Goal: Information Seeking & Learning: Learn about a topic

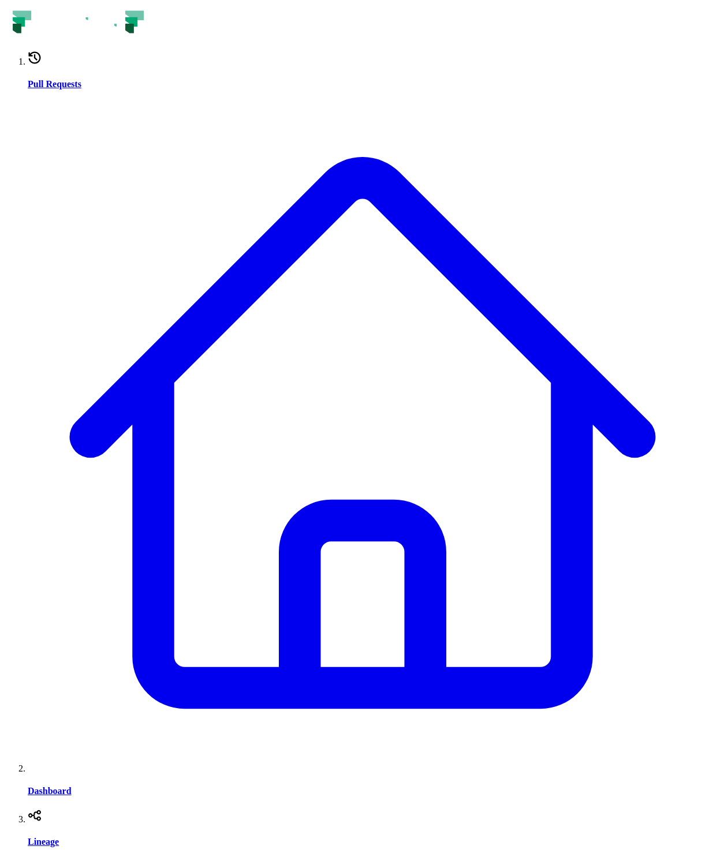
drag, startPoint x: 579, startPoint y: 630, endPoint x: 467, endPoint y: 335, distance: 315.6
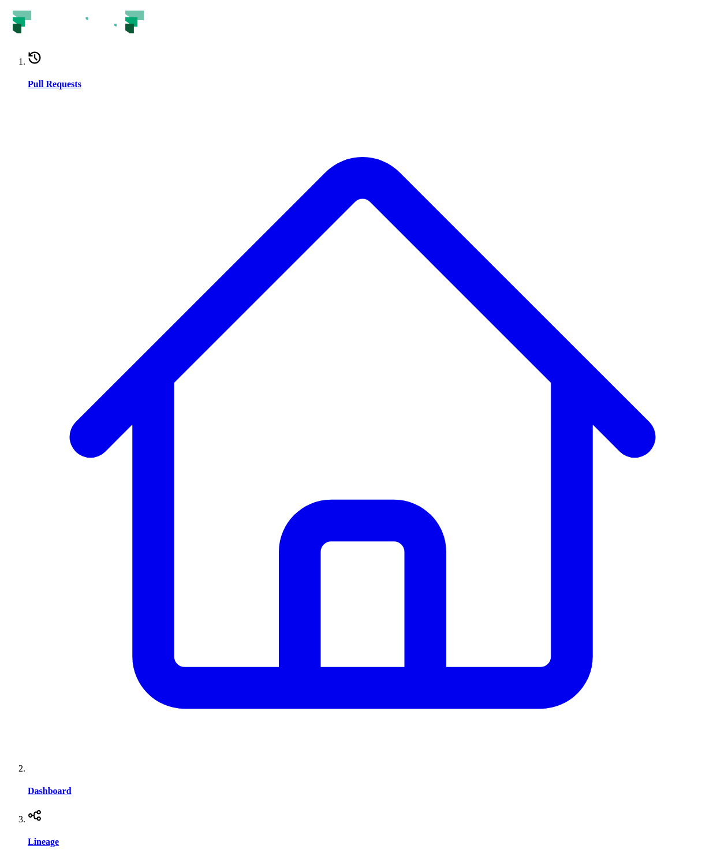
drag, startPoint x: 538, startPoint y: 580, endPoint x: 507, endPoint y: 215, distance: 366.1
drag, startPoint x: 527, startPoint y: 580, endPoint x: 537, endPoint y: 238, distance: 342.3
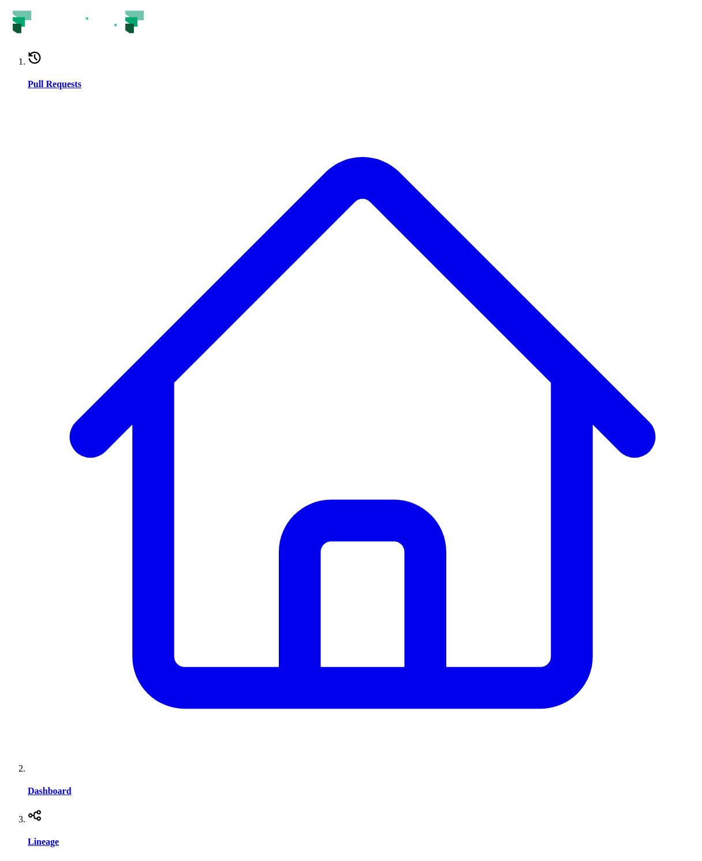
drag, startPoint x: 544, startPoint y: 543, endPoint x: 548, endPoint y: 309, distance: 233.7
drag, startPoint x: 533, startPoint y: 499, endPoint x: 557, endPoint y: 383, distance: 118.4
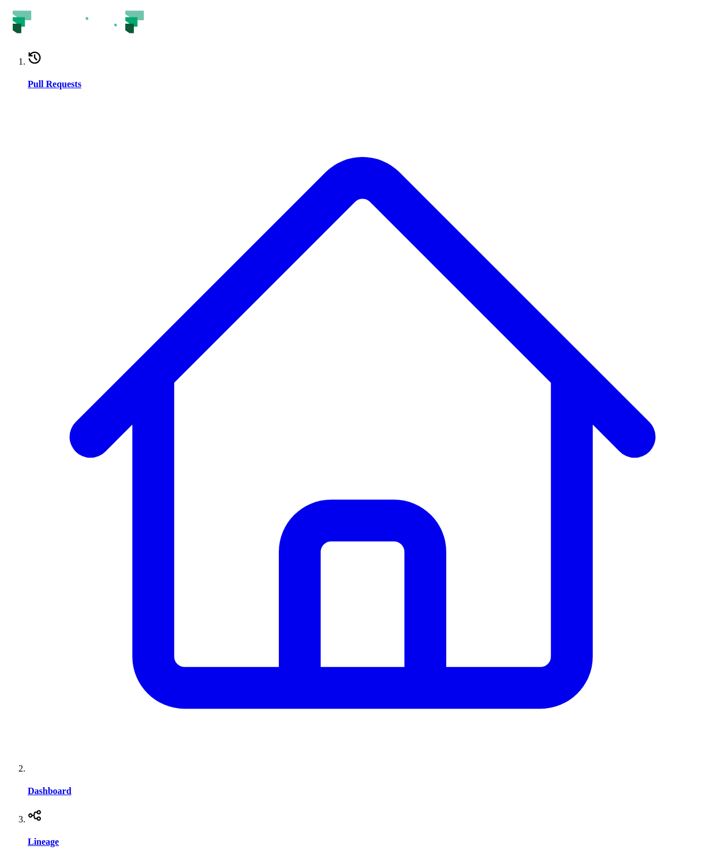
drag, startPoint x: 522, startPoint y: 396, endPoint x: 527, endPoint y: 372, distance: 25.4
drag, startPoint x: 573, startPoint y: 489, endPoint x: 581, endPoint y: 305, distance: 184.3
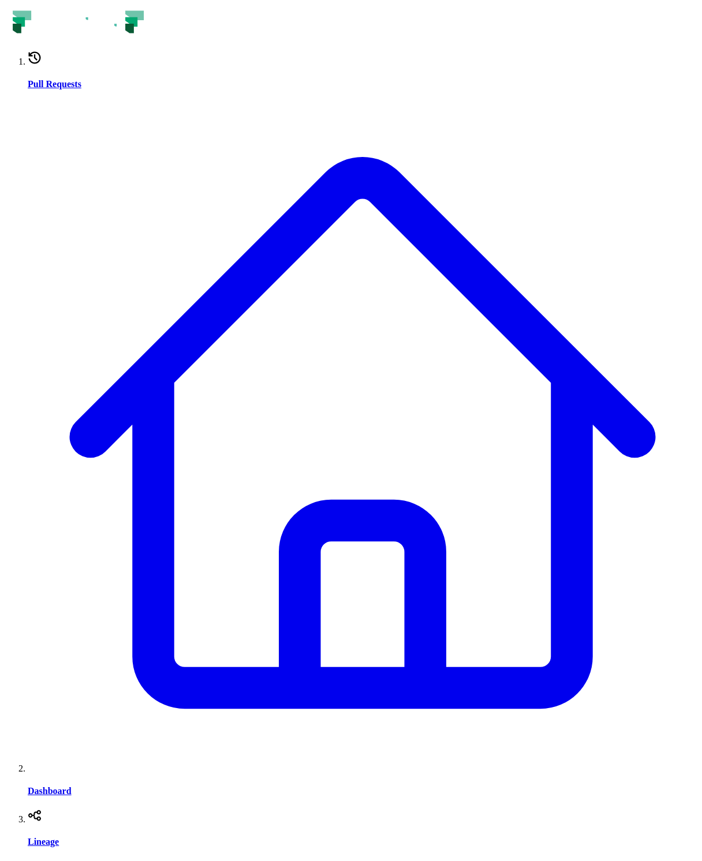
drag, startPoint x: 542, startPoint y: 520, endPoint x: 561, endPoint y: 445, distance: 76.7
drag, startPoint x: 564, startPoint y: 308, endPoint x: 567, endPoint y: 480, distance: 171.4
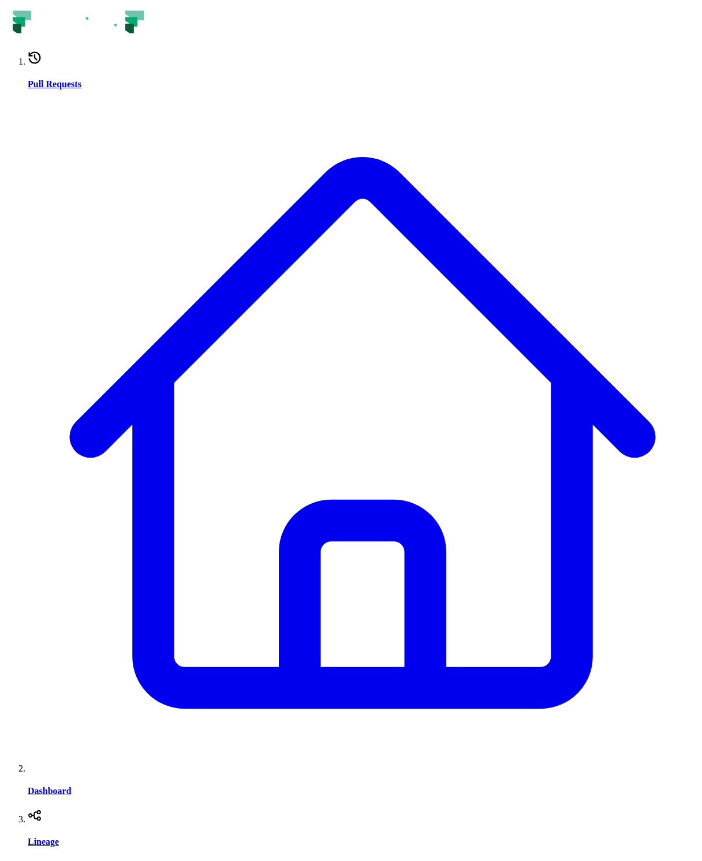
drag, startPoint x: 584, startPoint y: 589, endPoint x: 553, endPoint y: 392, distance: 199.8
drag, startPoint x: 526, startPoint y: 572, endPoint x: 534, endPoint y: 373, distance: 198.7
drag, startPoint x: 571, startPoint y: 404, endPoint x: 548, endPoint y: 283, distance: 123.9
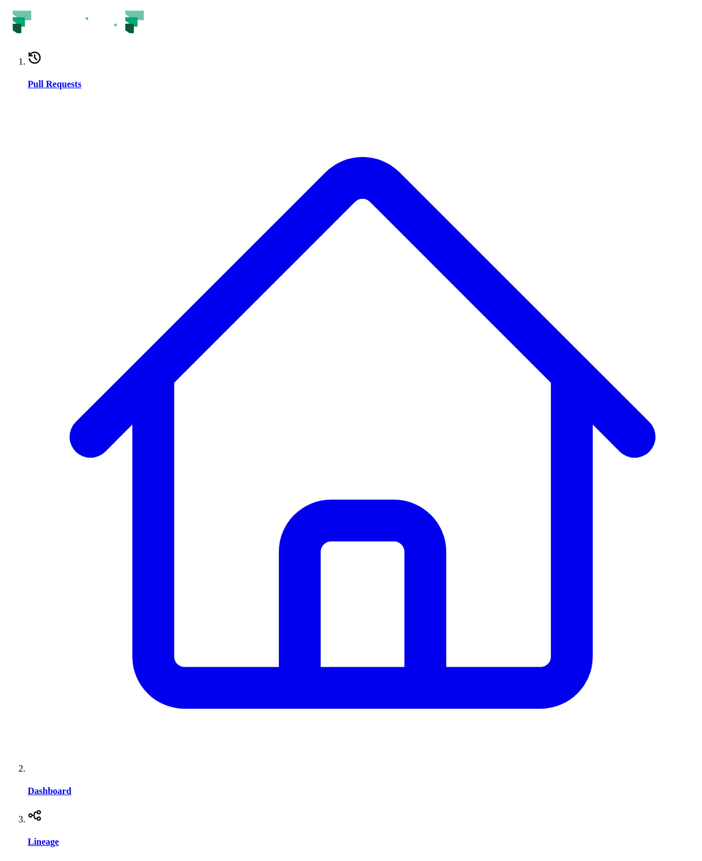
drag, startPoint x: 518, startPoint y: 518, endPoint x: 471, endPoint y: 443, distance: 88.9
drag, startPoint x: 515, startPoint y: 361, endPoint x: 481, endPoint y: 619, distance: 260.1
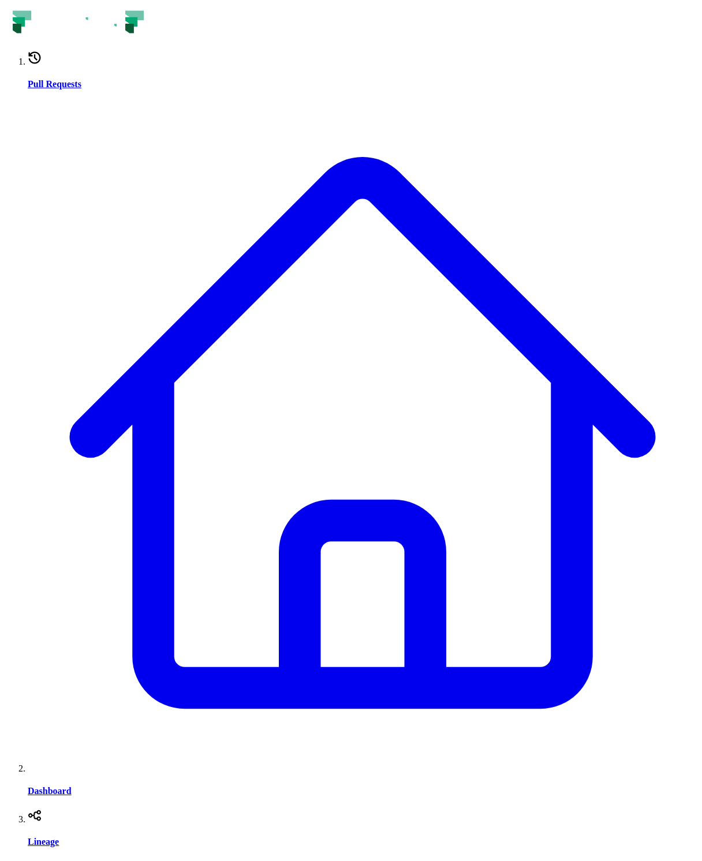
drag, startPoint x: 450, startPoint y: 420, endPoint x: 425, endPoint y: 403, distance: 30.3
drag, startPoint x: 492, startPoint y: 298, endPoint x: 482, endPoint y: 519, distance: 221.8
drag, startPoint x: 465, startPoint y: 321, endPoint x: 504, endPoint y: 279, distance: 57.5
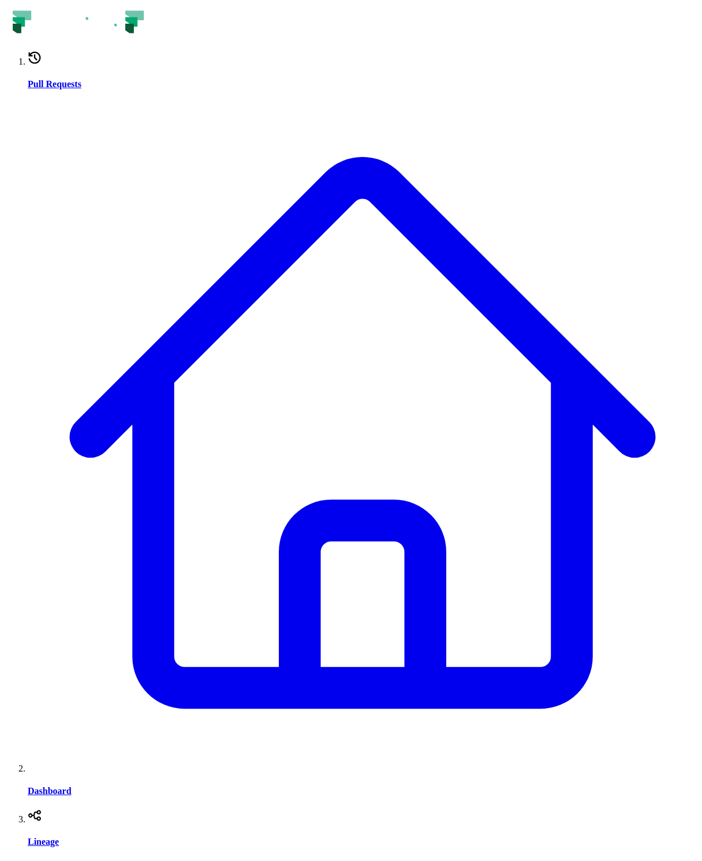
drag, startPoint x: 505, startPoint y: 217, endPoint x: 548, endPoint y: 342, distance: 132.3
drag, startPoint x: 546, startPoint y: 248, endPoint x: 563, endPoint y: 298, distance: 52.6
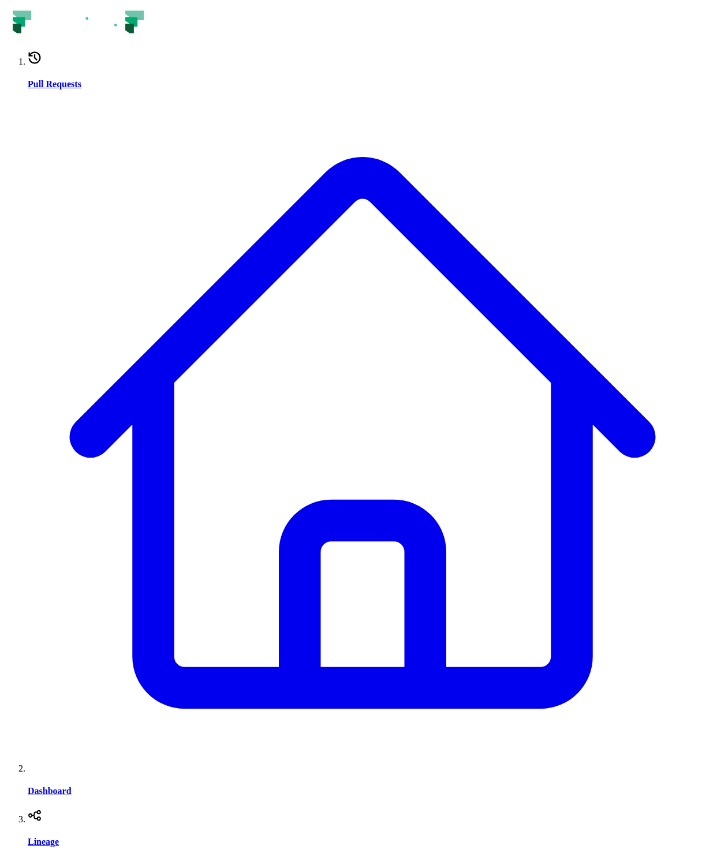
drag, startPoint x: 580, startPoint y: 365, endPoint x: 570, endPoint y: 456, distance: 92.3
drag, startPoint x: 583, startPoint y: 412, endPoint x: 583, endPoint y: 332, distance: 80.2
drag, startPoint x: 225, startPoint y: 492, endPoint x: 248, endPoint y: 491, distance: 23.1
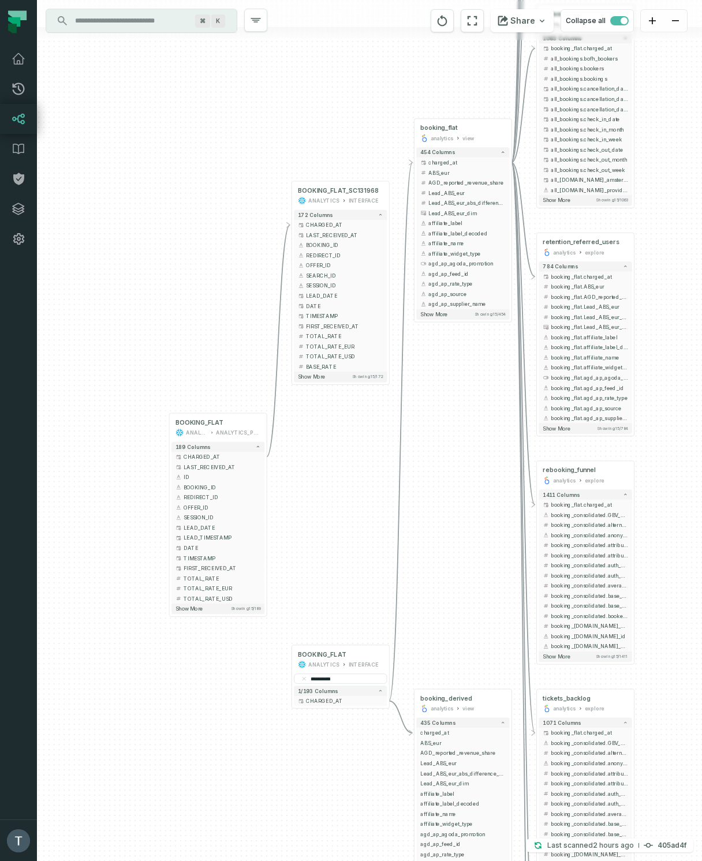
drag, startPoint x: 364, startPoint y: 162, endPoint x: 249, endPoint y: 215, distance: 126.8
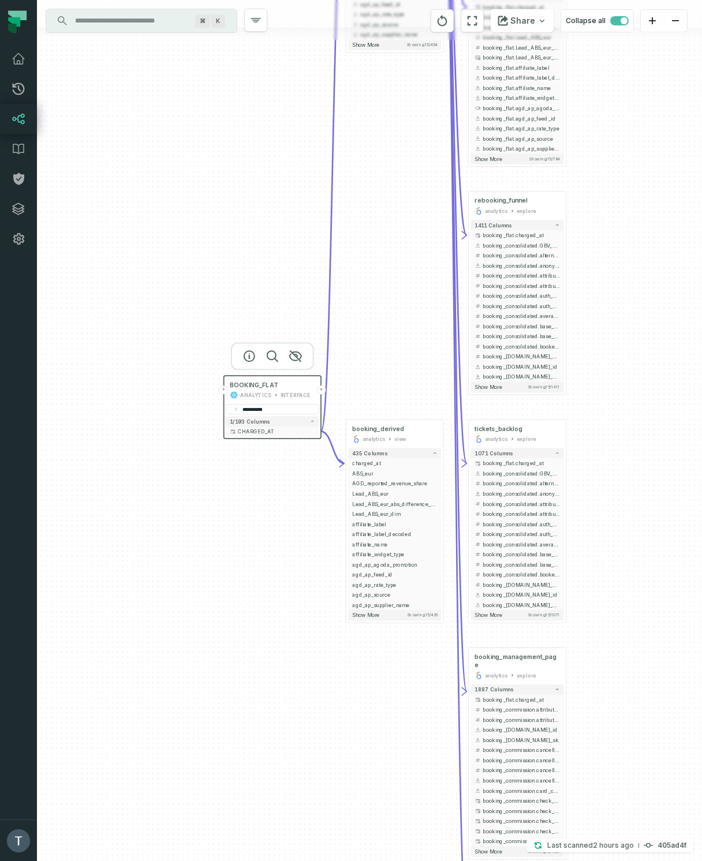
drag, startPoint x: 150, startPoint y: 507, endPoint x: 125, endPoint y: 417, distance: 93.4
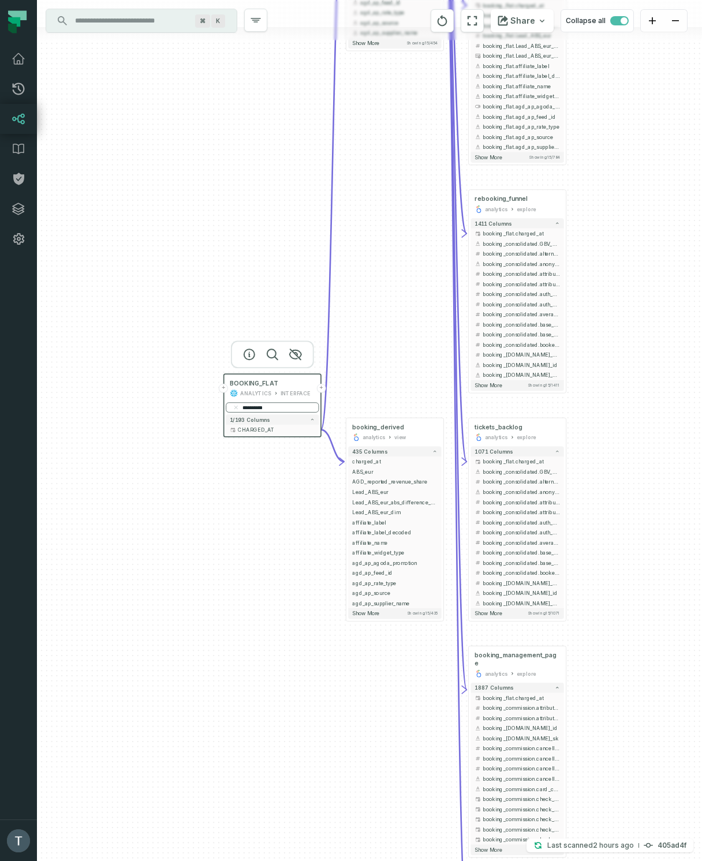
paste input "**********"
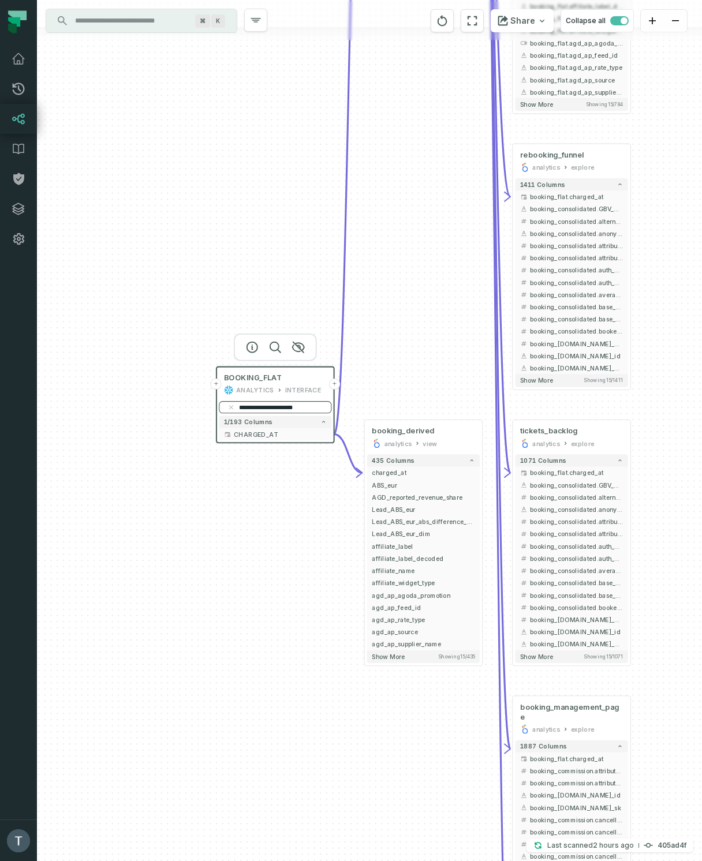
scroll to position [0, 1]
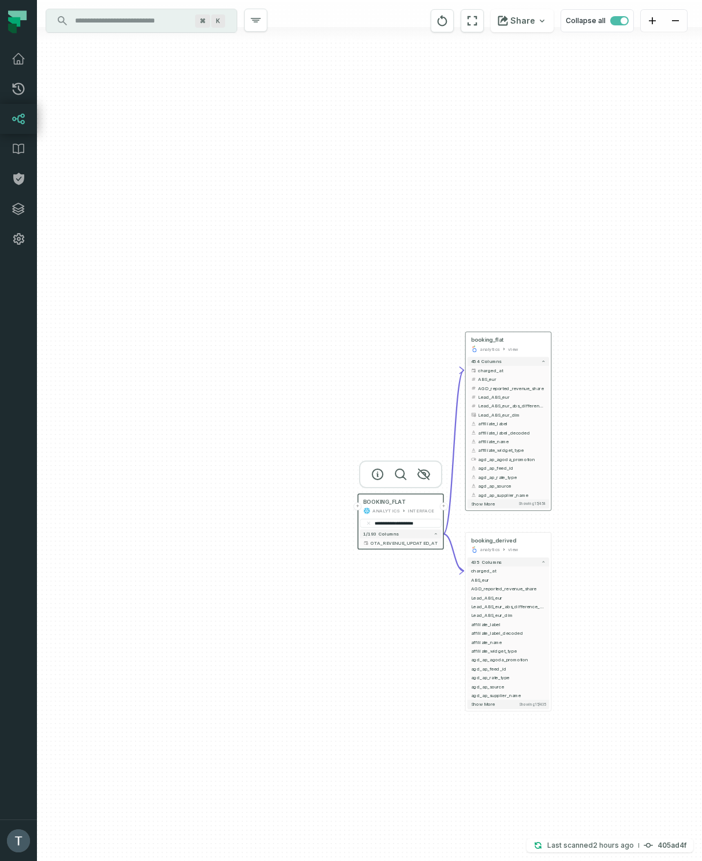
scroll to position [0, 0]
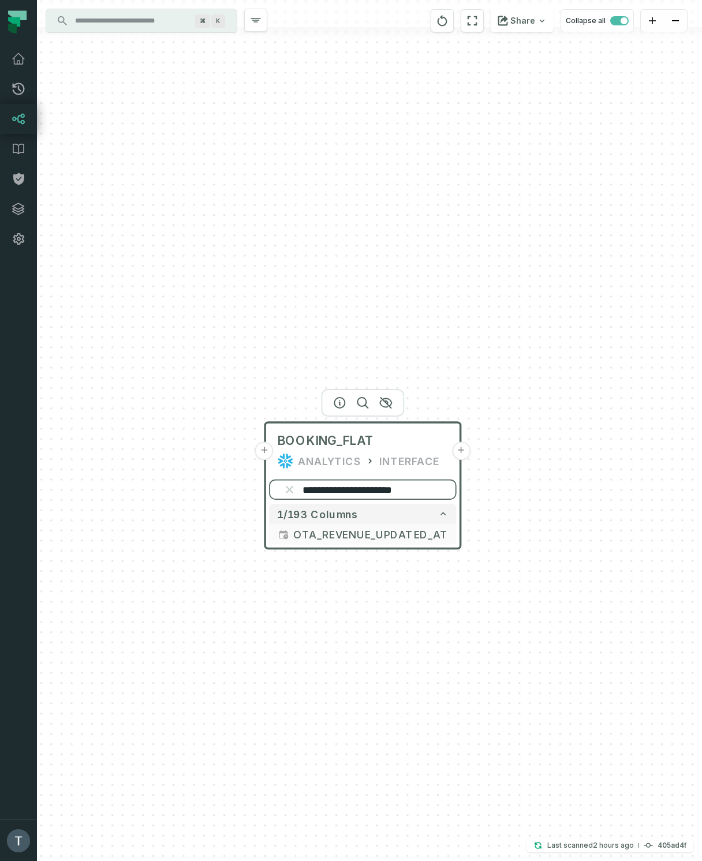
paste input "search"
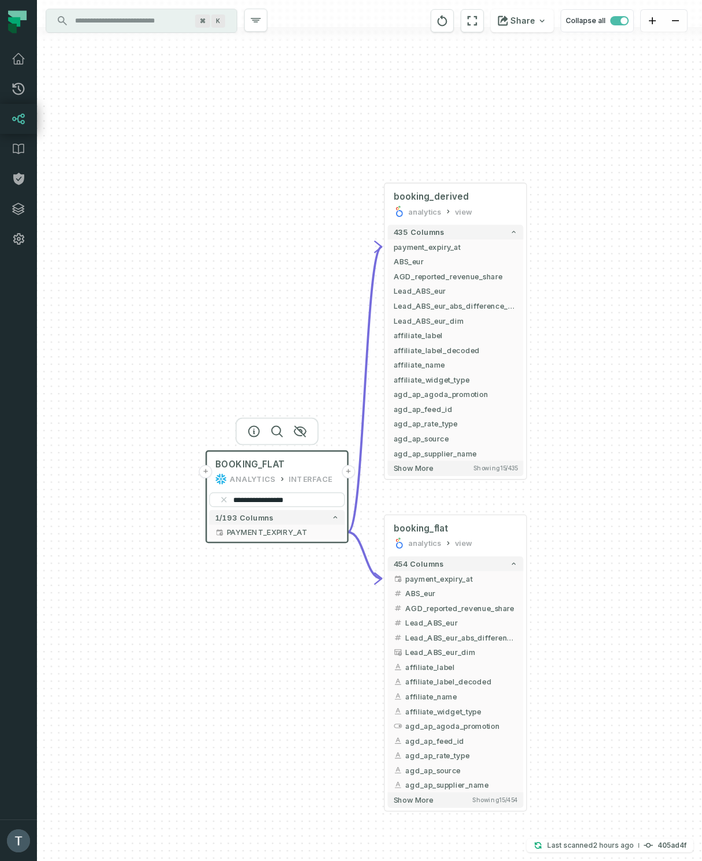
drag, startPoint x: 149, startPoint y: 565, endPoint x: 238, endPoint y: 389, distance: 196.9
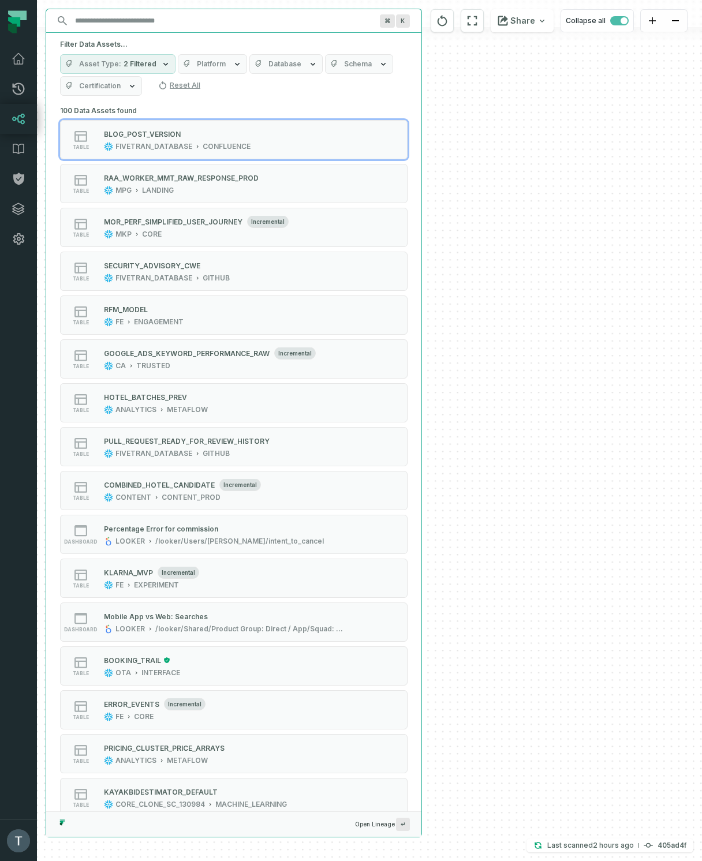
click at [284, 115] on span "Schema" at bounding box center [270, 119] width 28 height 9
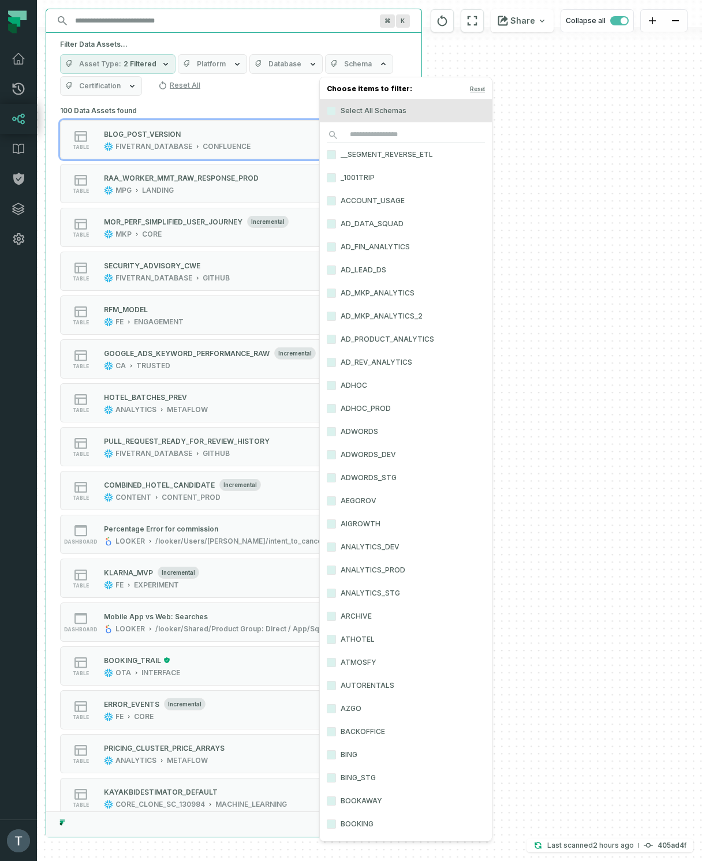
click at [284, 115] on span "Schema" at bounding box center [270, 119] width 28 height 9
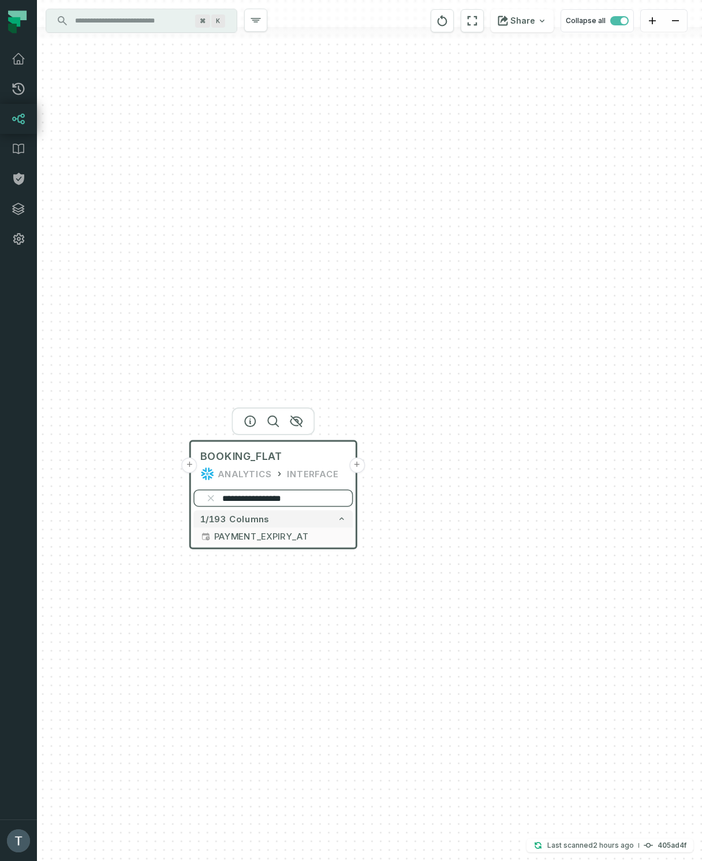
paste input "search"
type input "**********"
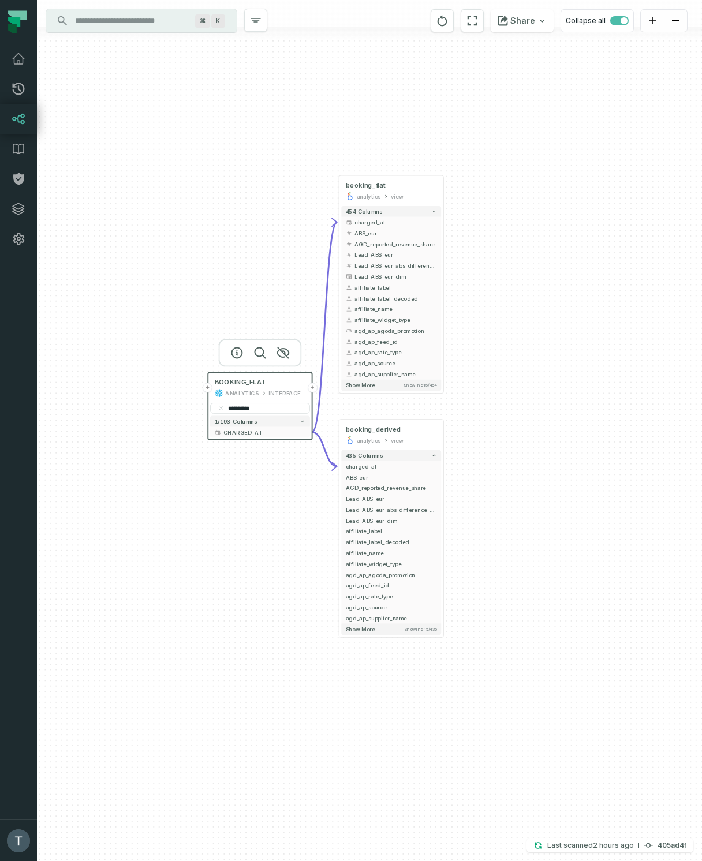
drag, startPoint x: 574, startPoint y: 698, endPoint x: 590, endPoint y: 378, distance: 320.7
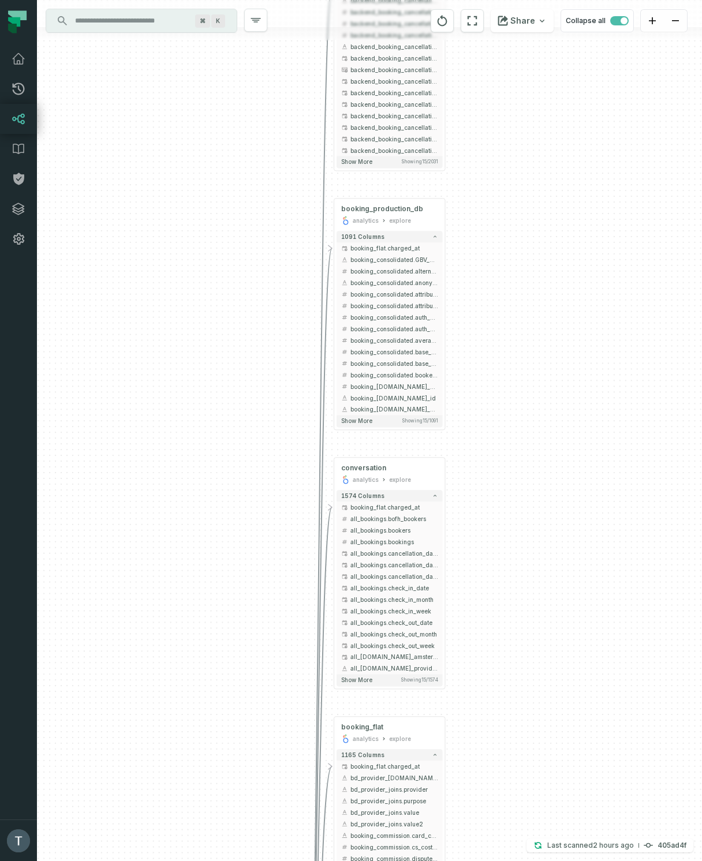
drag, startPoint x: 152, startPoint y: 640, endPoint x: 189, endPoint y: 534, distance: 112.4
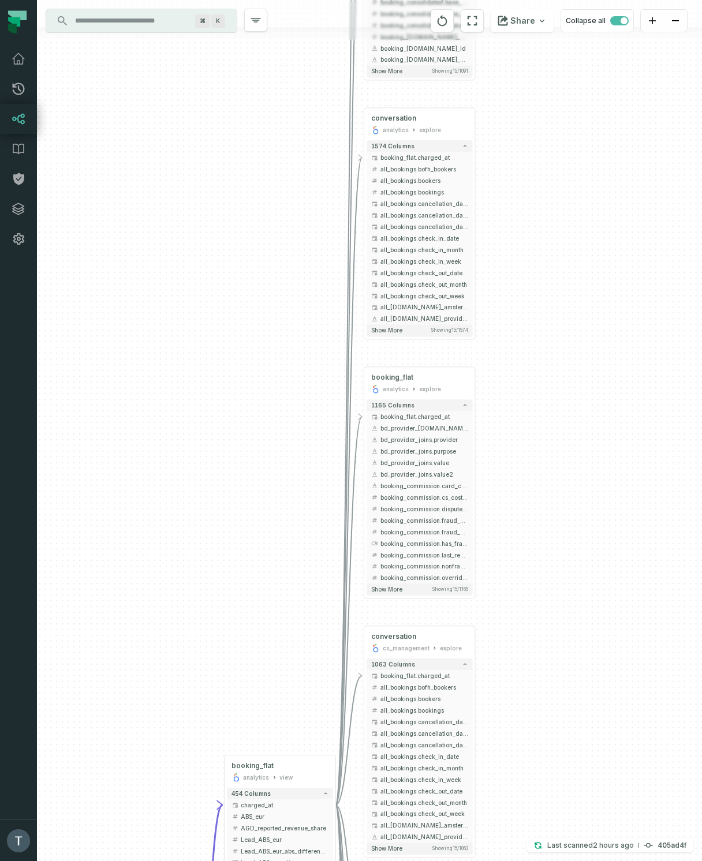
drag, startPoint x: 212, startPoint y: 350, endPoint x: 230, endPoint y: 274, distance: 78.1
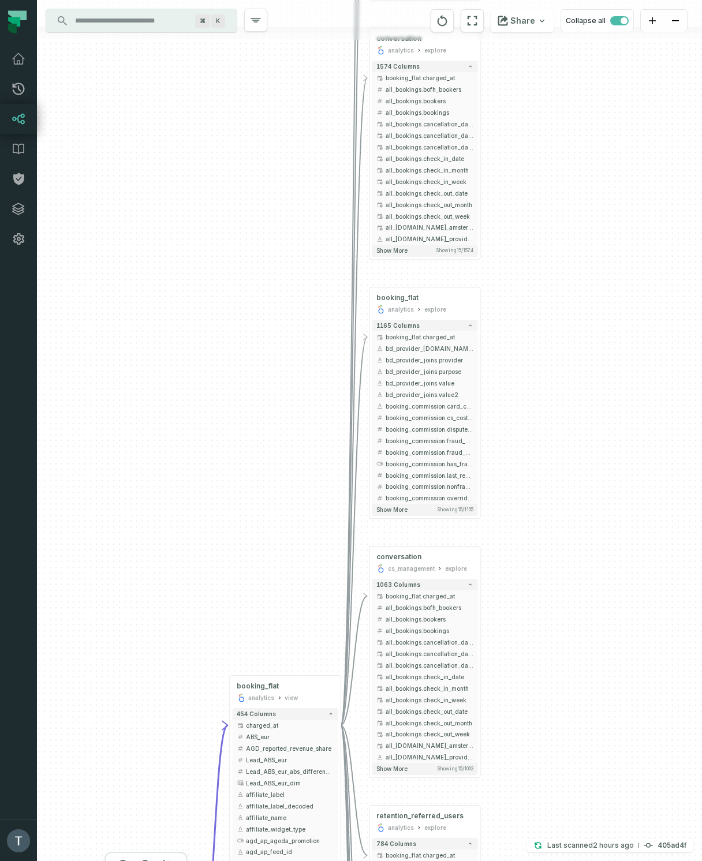
drag, startPoint x: 211, startPoint y: 355, endPoint x: 214, endPoint y: 344, distance: 11.9
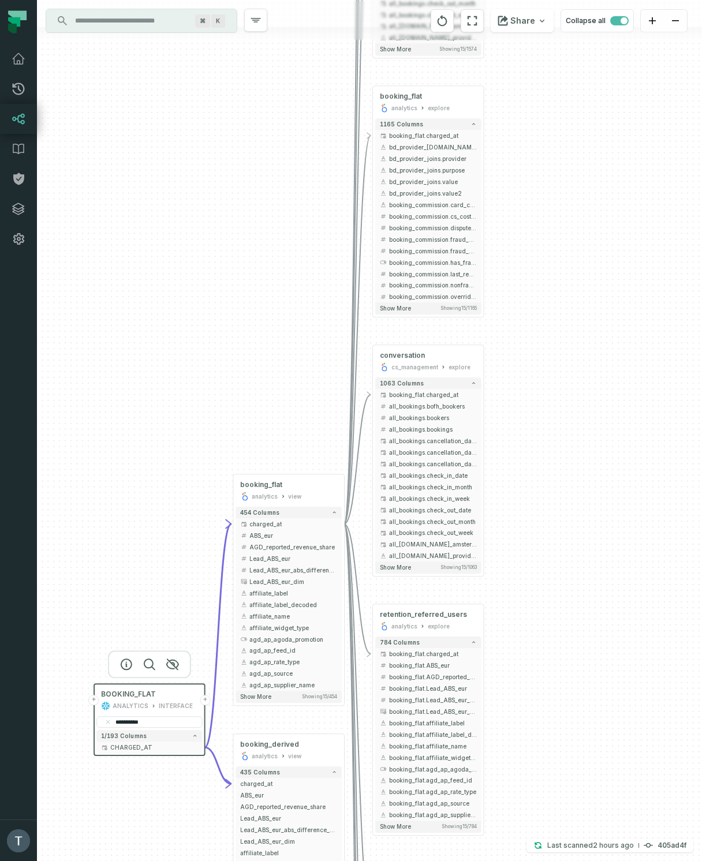
drag, startPoint x: 240, startPoint y: 495, endPoint x: 245, endPoint y: 293, distance: 202.6
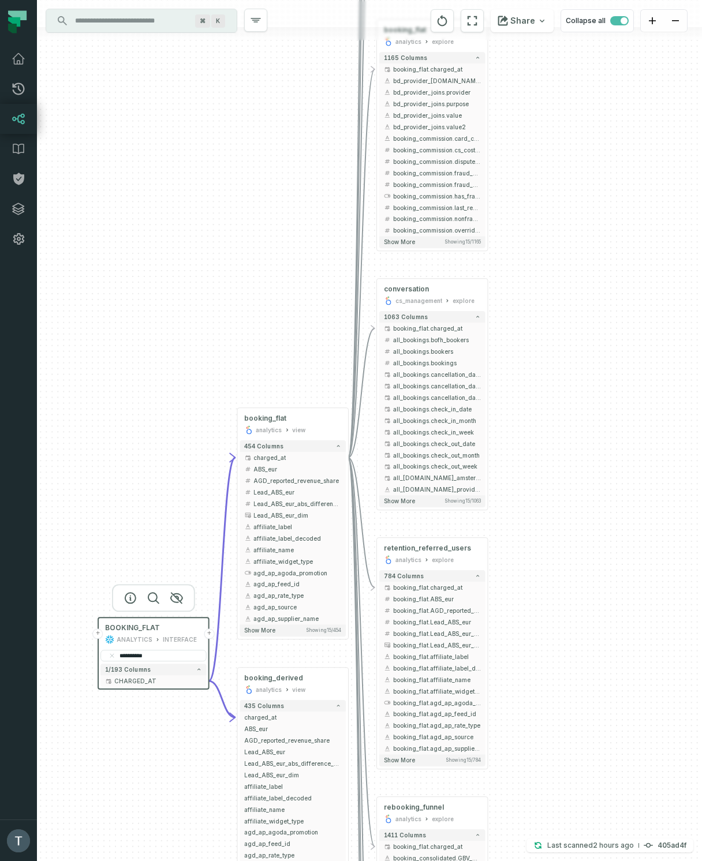
drag, startPoint x: 349, startPoint y: 458, endPoint x: 351, endPoint y: 508, distance: 50.3
click at [0, 0] on button "-" at bounding box center [0, 0] width 0 height 0
click at [350, 459] on button "-" at bounding box center [349, 457] width 10 height 10
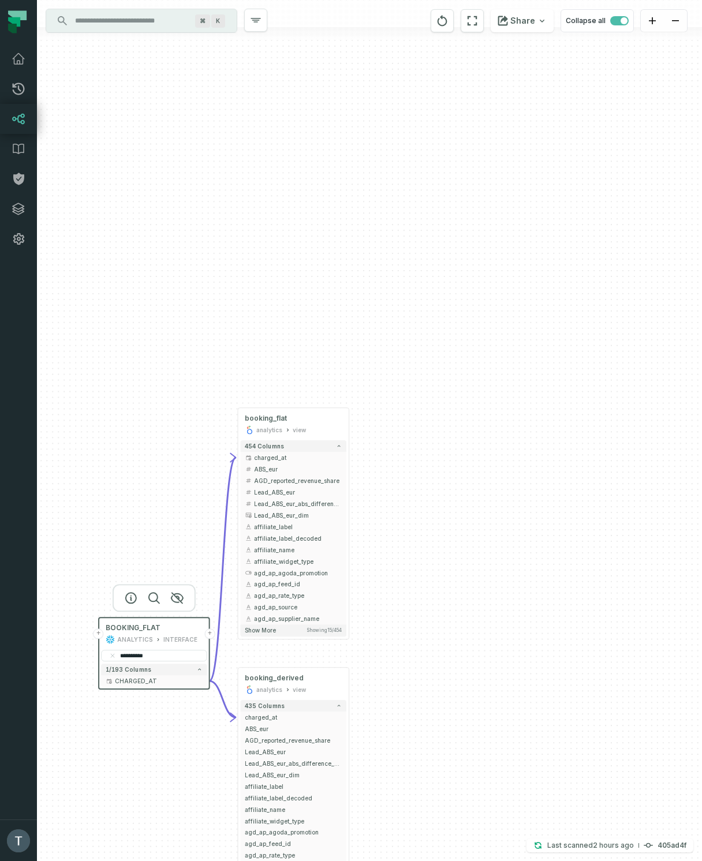
click at [431, 655] on div "**********" at bounding box center [369, 430] width 665 height 861
click at [351, 458] on button "+" at bounding box center [349, 457] width 10 height 10
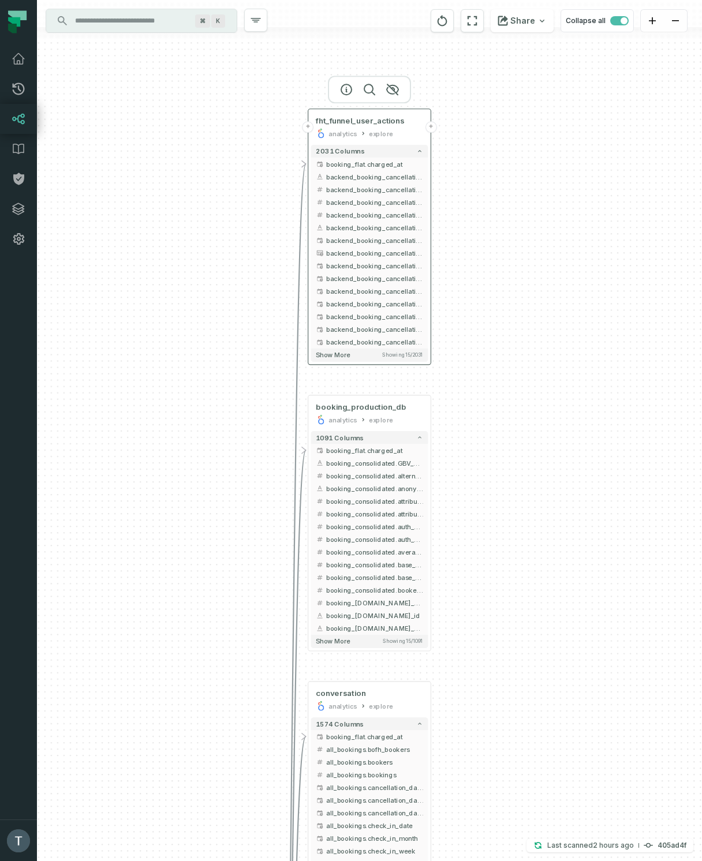
click at [310, 129] on button "+" at bounding box center [308, 127] width 12 height 12
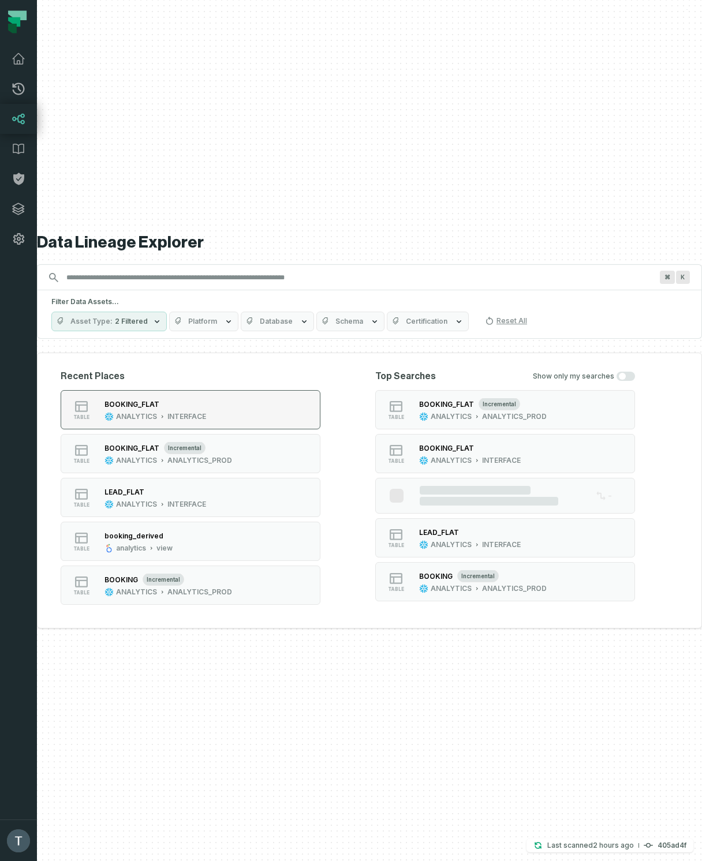
click at [164, 412] on div "ANALYTICS INTERFACE" at bounding box center [155, 416] width 102 height 9
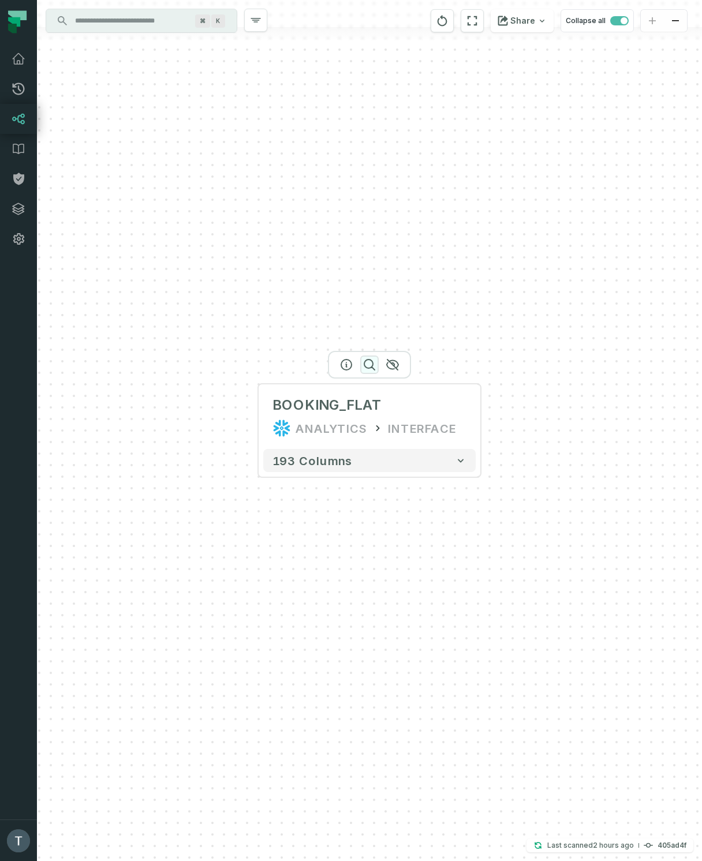
click at [368, 365] on icon "button" at bounding box center [369, 365] width 14 height 14
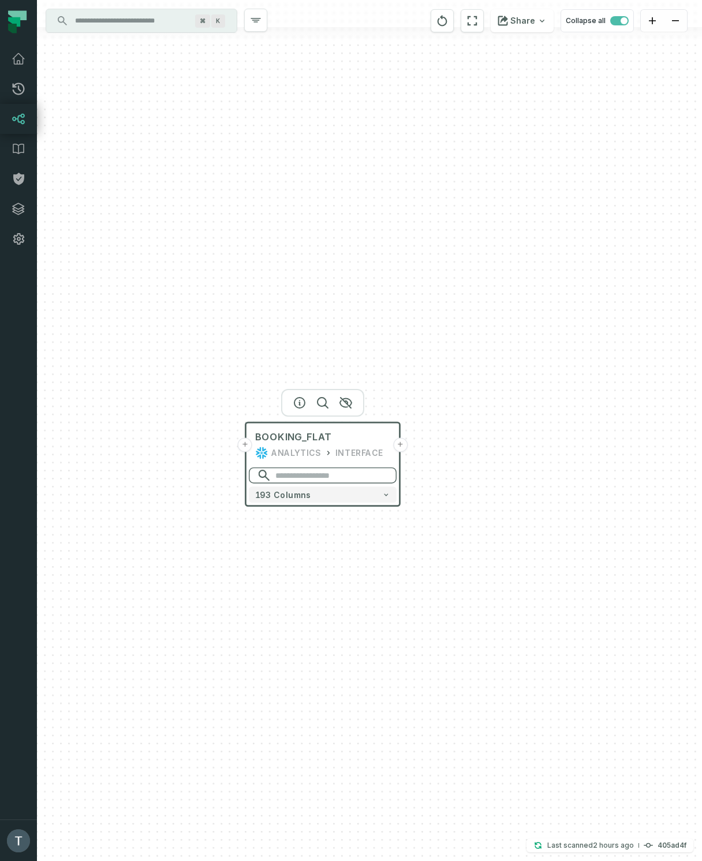
click at [325, 475] on input "search" at bounding box center [323, 475] width 148 height 16
paste input "**********"
click at [327, 400] on icon "button" at bounding box center [323, 403] width 14 height 14
click at [336, 478] on input "**********" at bounding box center [323, 475] width 148 height 16
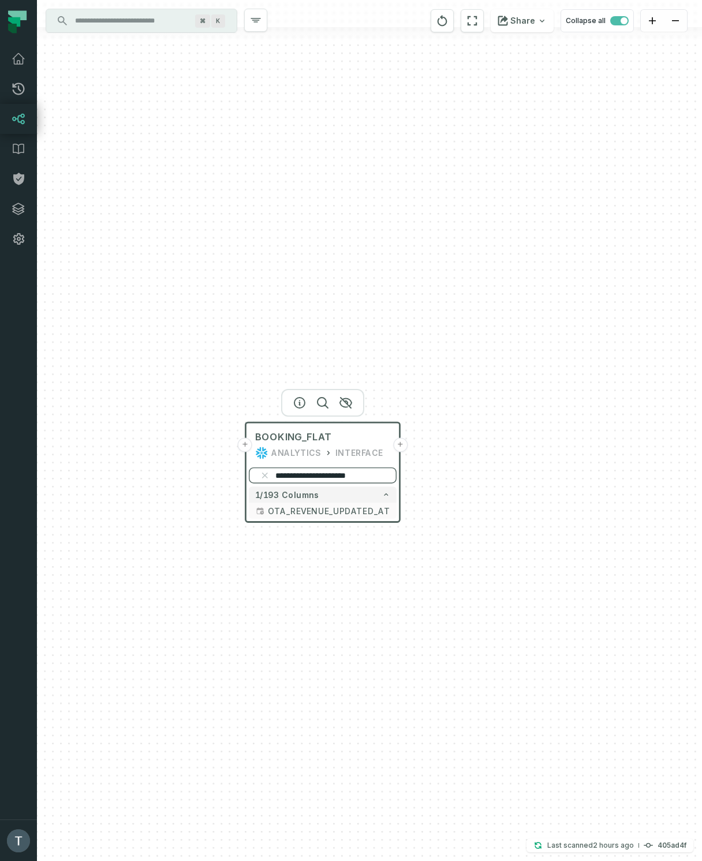
click at [336, 478] on input "**********" at bounding box center [323, 475] width 148 height 16
paste input "search"
click at [405, 514] on button "+" at bounding box center [406, 513] width 16 height 16
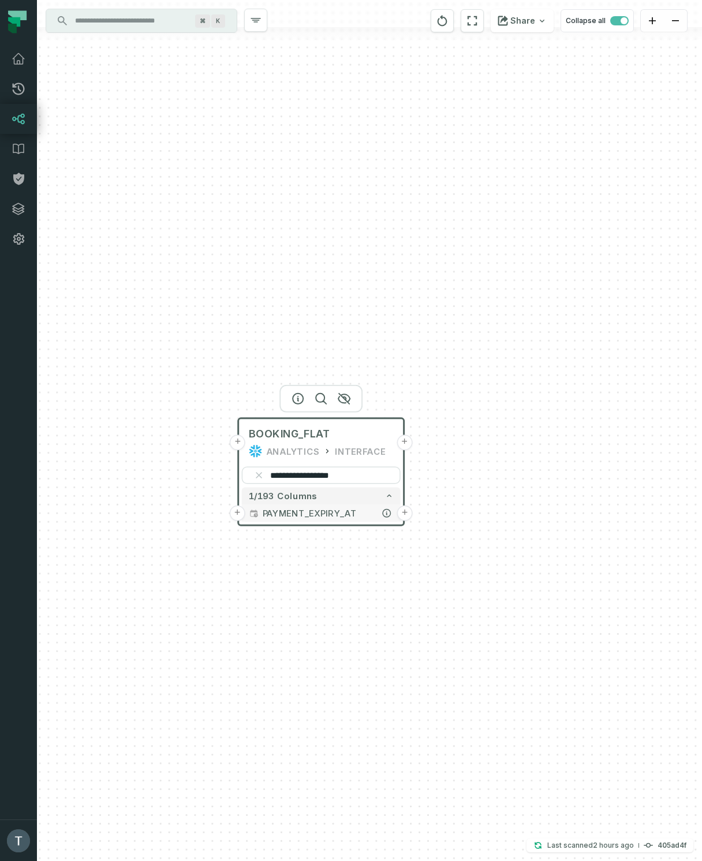
click at [406, 514] on button "+" at bounding box center [405, 513] width 16 height 16
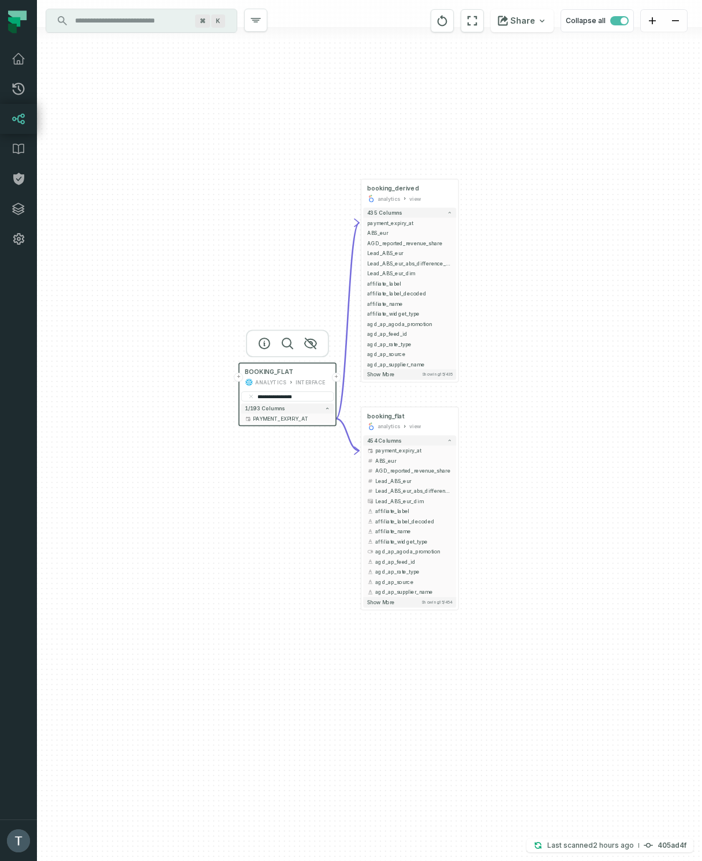
drag, startPoint x: 571, startPoint y: 663, endPoint x: 529, endPoint y: 336, distance: 330.0
click at [529, 336] on div "**********" at bounding box center [369, 430] width 665 height 861
click at [460, 450] on button "+" at bounding box center [458, 450] width 9 height 9
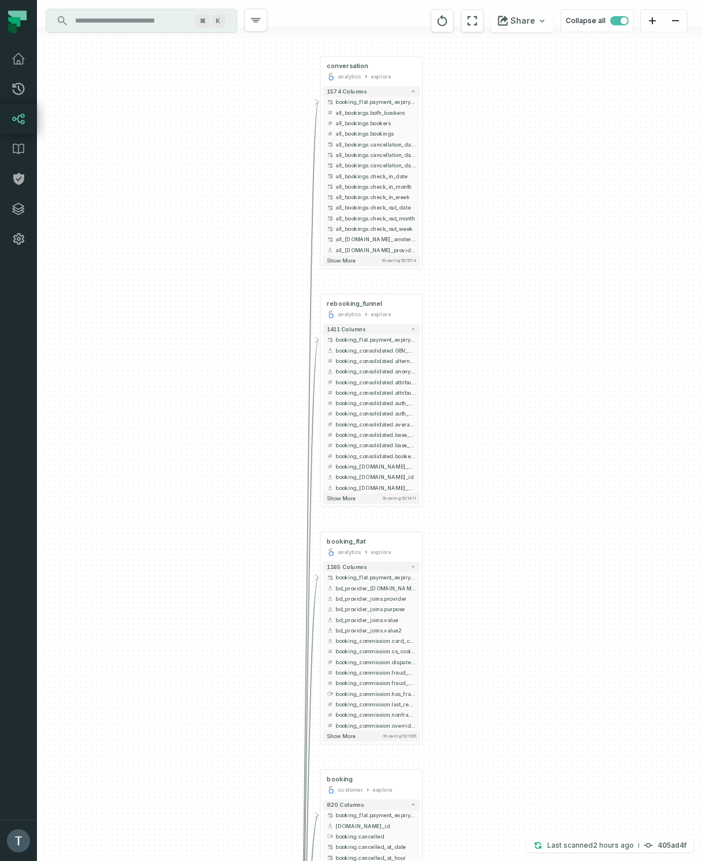
drag, startPoint x: 567, startPoint y: 520, endPoint x: 525, endPoint y: 503, distance: 45.9
click at [525, 503] on div "+ conversation analytics explore + 1574 columns - booking_flat.payment_expiry_a…" at bounding box center [369, 430] width 665 height 861
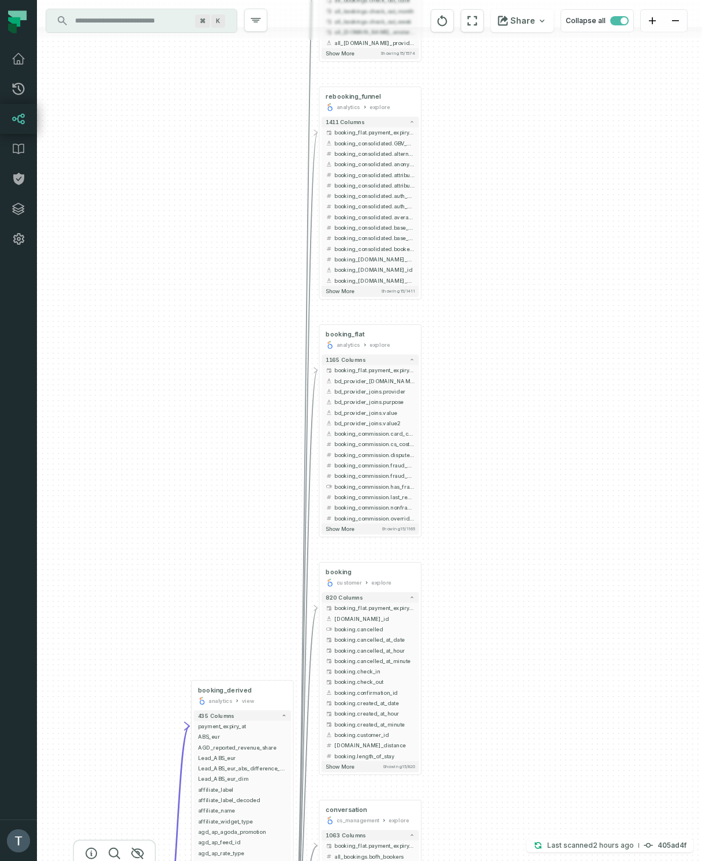
drag, startPoint x: 523, startPoint y: 541, endPoint x: 515, endPoint y: 351, distance: 190.6
click at [515, 351] on div "+ conversation analytics explore + 1574 columns - booking_flat.payment_expiry_a…" at bounding box center [369, 430] width 665 height 861
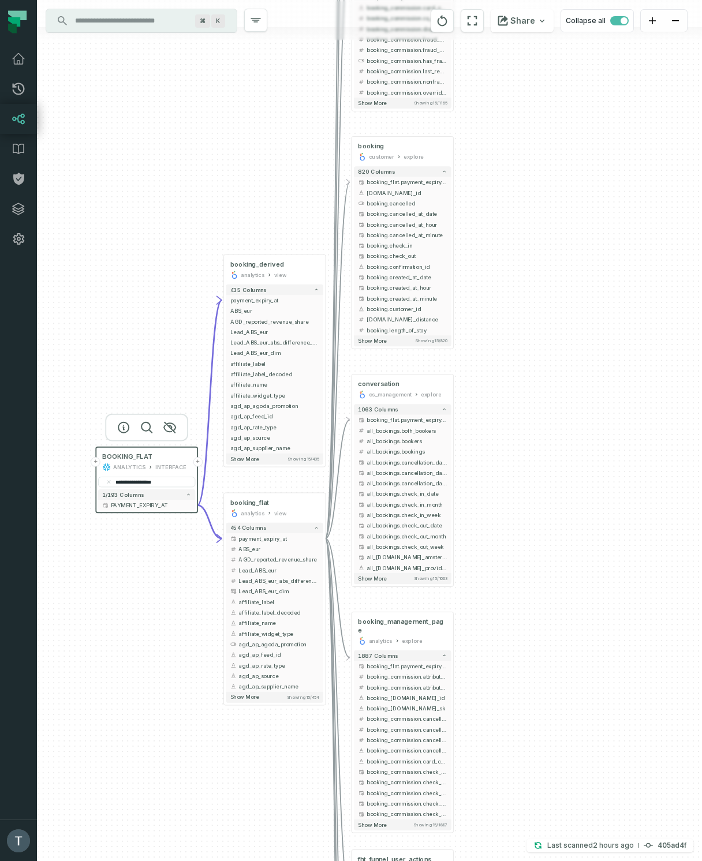
drag, startPoint x: 544, startPoint y: 572, endPoint x: 564, endPoint y: 217, distance: 355.4
click at [564, 217] on div "+ conversation analytics explore + 1574 columns - booking_flat.payment_expiry_a…" at bounding box center [369, 430] width 665 height 861
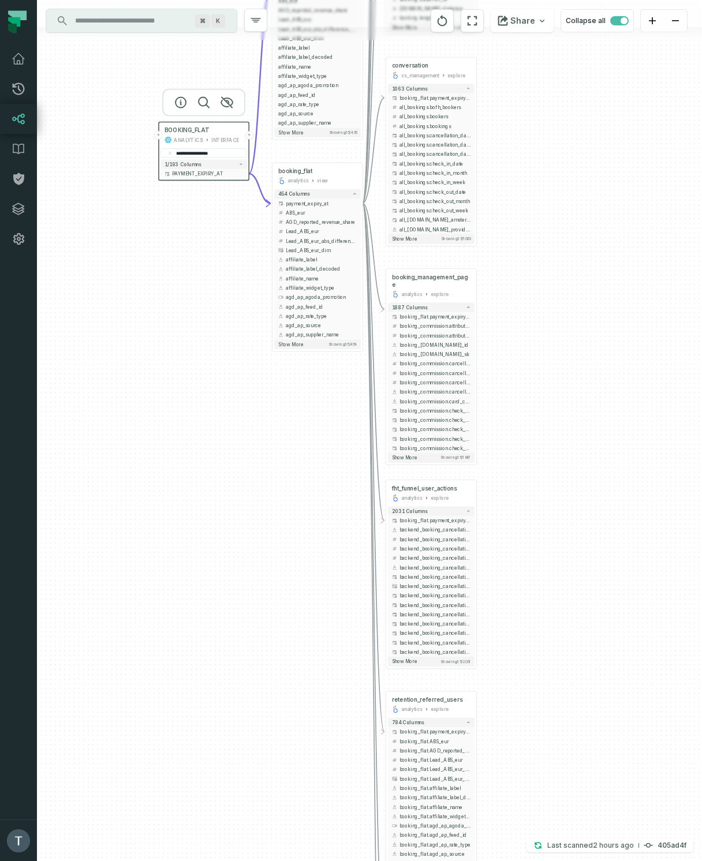
drag, startPoint x: 588, startPoint y: 523, endPoint x: 579, endPoint y: 418, distance: 104.8
click at [579, 418] on div "+ conversation analytics explore + 1574 columns - booking_flat.payment_expiry_a…" at bounding box center [369, 430] width 665 height 861
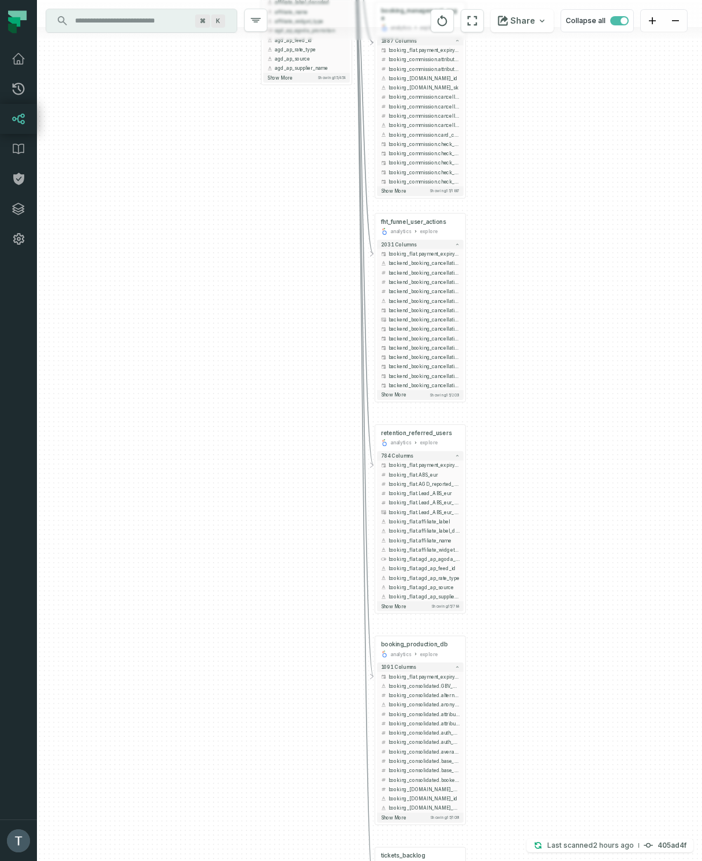
drag, startPoint x: 595, startPoint y: 552, endPoint x: 593, endPoint y: 483, distance: 69.3
click at [592, 483] on div "+ conversation analytics explore + 1574 columns - booking_flat.payment_expiry_a…" at bounding box center [369, 430] width 665 height 861
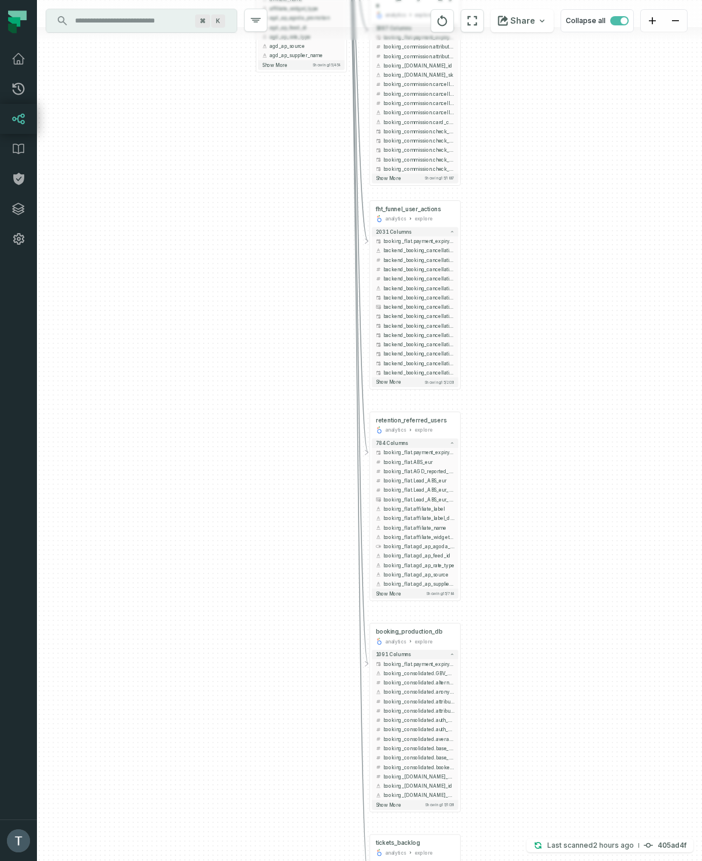
drag, startPoint x: 589, startPoint y: 496, endPoint x: 585, endPoint y: 441, distance: 54.9
click at [575, 793] on div "+ conversation analytics explore + 1574 columns - booking_flat.payment_expiry_a…" at bounding box center [369, 430] width 665 height 861
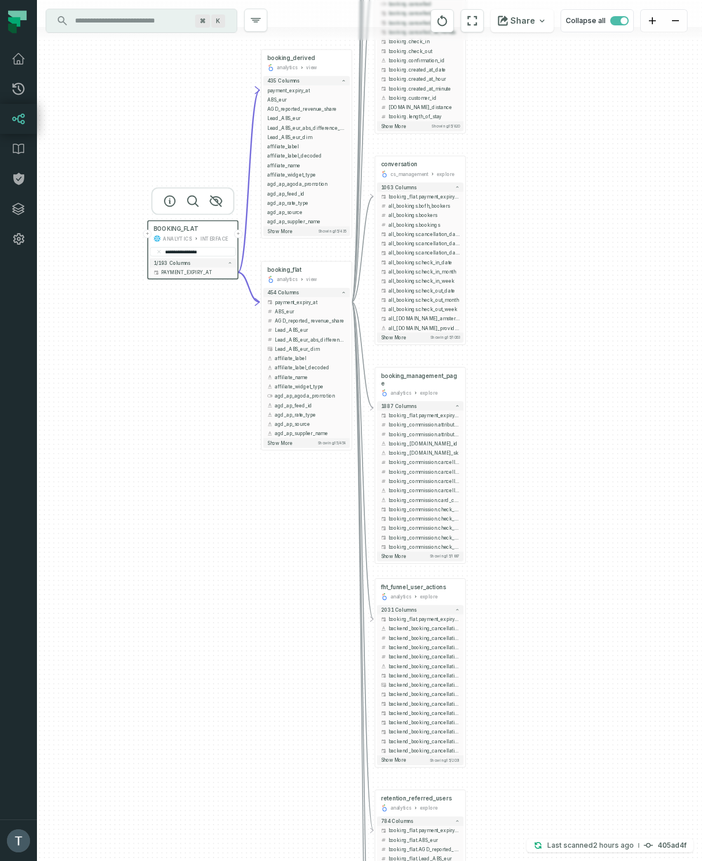
drag, startPoint x: 587, startPoint y: 361, endPoint x: 586, endPoint y: 699, distance: 338.7
click at [586, 699] on div "+ conversation analytics explore + 1574 columns - booking_flat.payment_expiry_a…" at bounding box center [369, 430] width 665 height 861
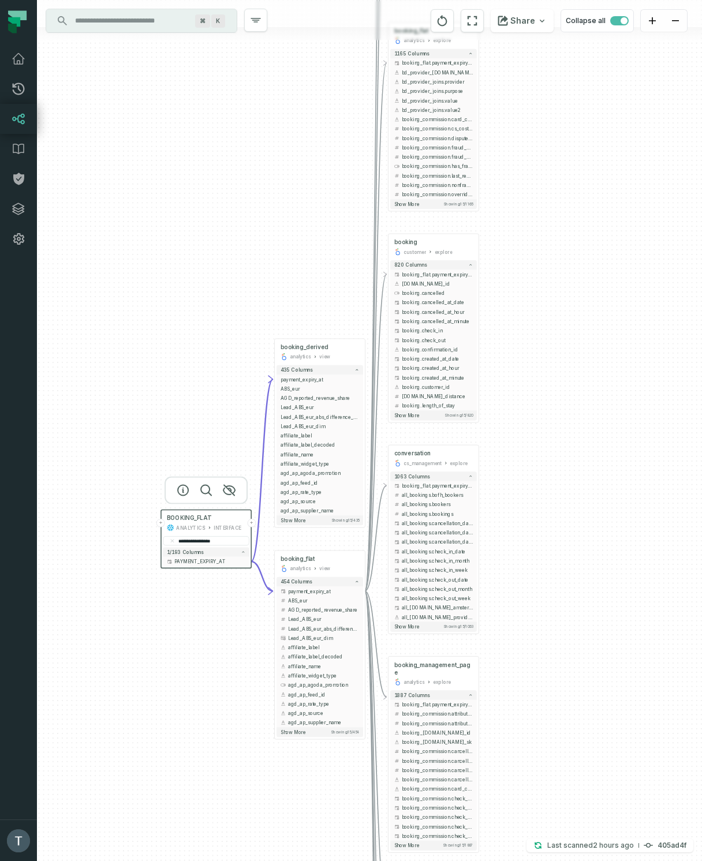
drag, startPoint x: 592, startPoint y: 495, endPoint x: 594, endPoint y: 602, distance: 107.4
click at [594, 602] on div "+ conversation analytics explore + 1574 columns - booking_flat.payment_expiry_a…" at bounding box center [369, 430] width 665 height 861
click at [367, 591] on button "-" at bounding box center [365, 591] width 9 height 9
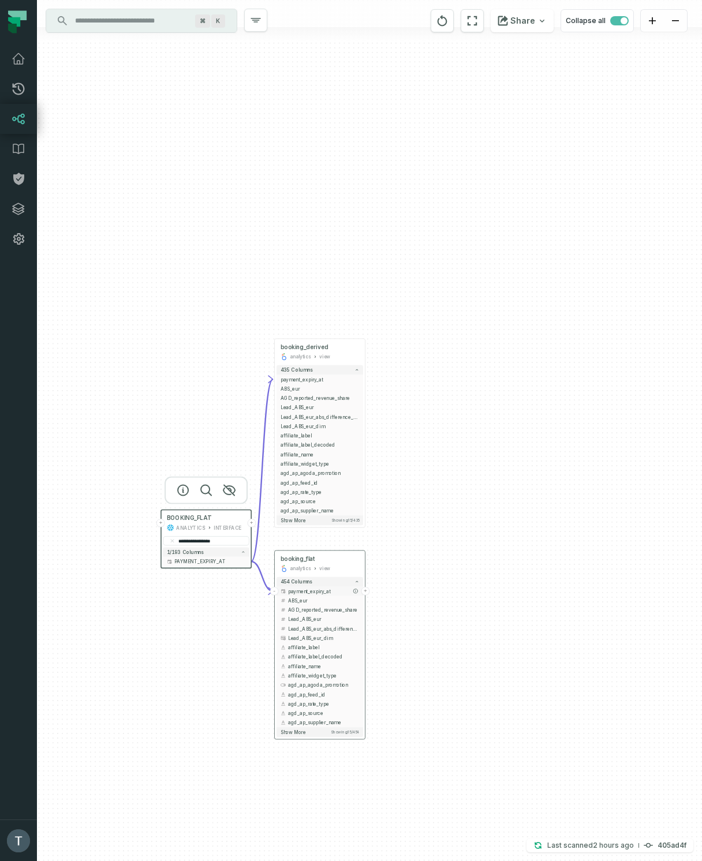
click at [366, 591] on button "+" at bounding box center [365, 591] width 9 height 9
click at [366, 593] on button "+" at bounding box center [365, 591] width 9 height 9
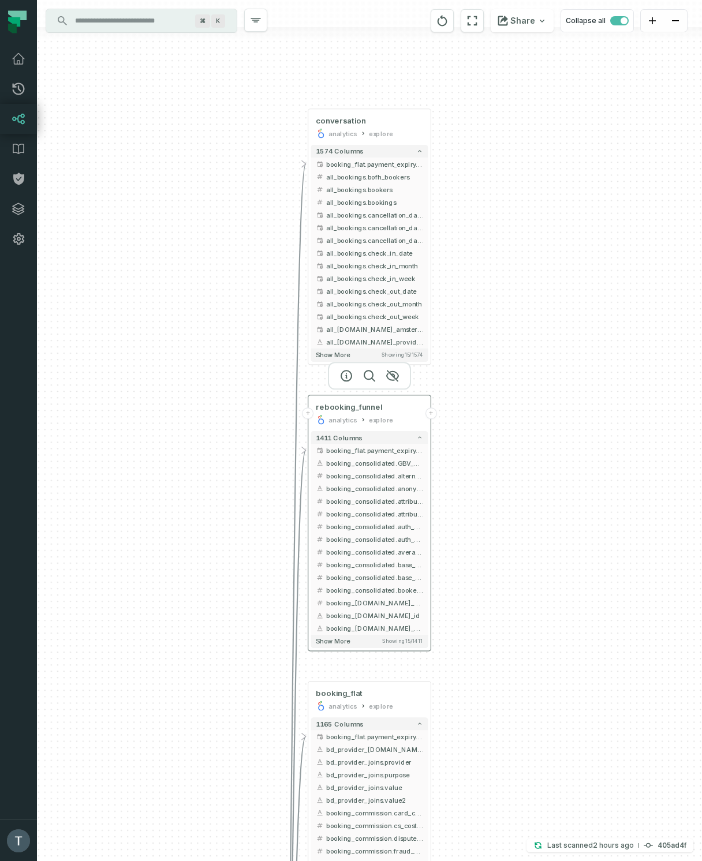
click at [376, 413] on div "rebooking_funnel analytics explore" at bounding box center [369, 413] width 117 height 31
click at [413, 405] on icon at bounding box center [414, 407] width 6 height 6
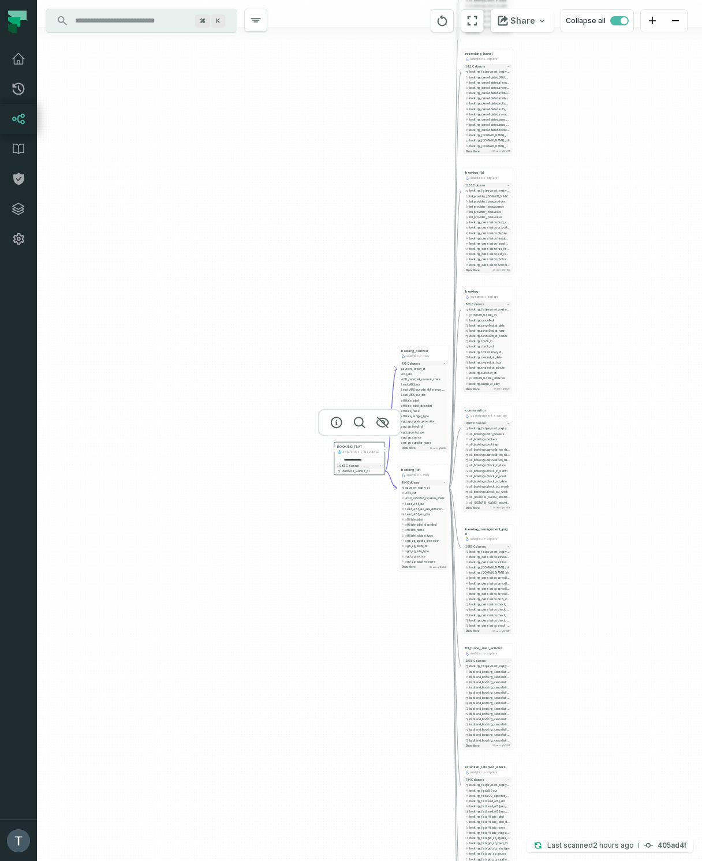
drag, startPoint x: 565, startPoint y: 435, endPoint x: 544, endPoint y: 271, distance: 164.7
click at [568, 233] on div "+ conversation analytics explore + 1574 columns - booking_flat.payment_expiry_a…" at bounding box center [369, 430] width 665 height 861
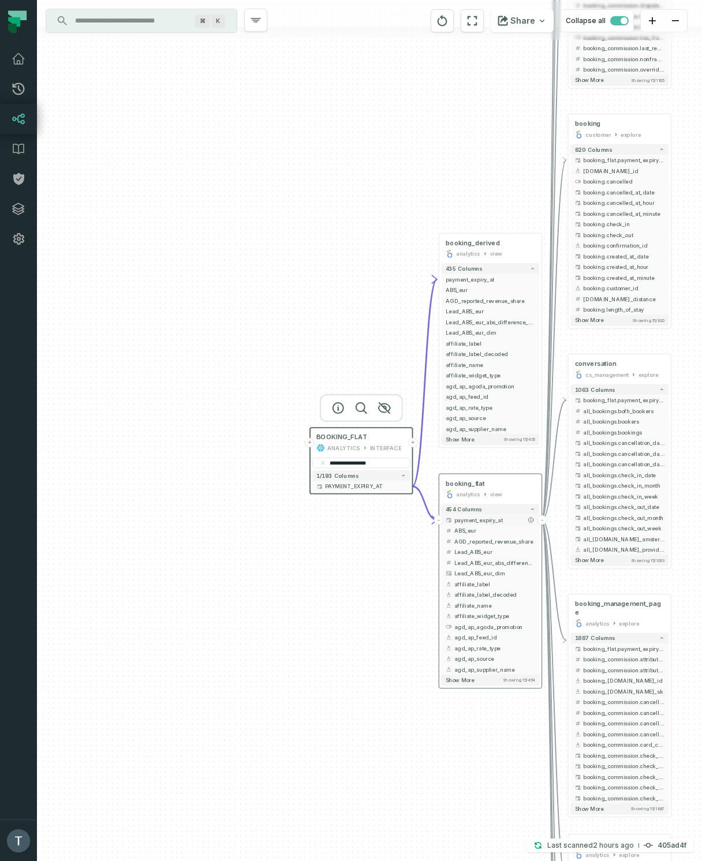
click at [544, 518] on button "-" at bounding box center [542, 520] width 10 height 10
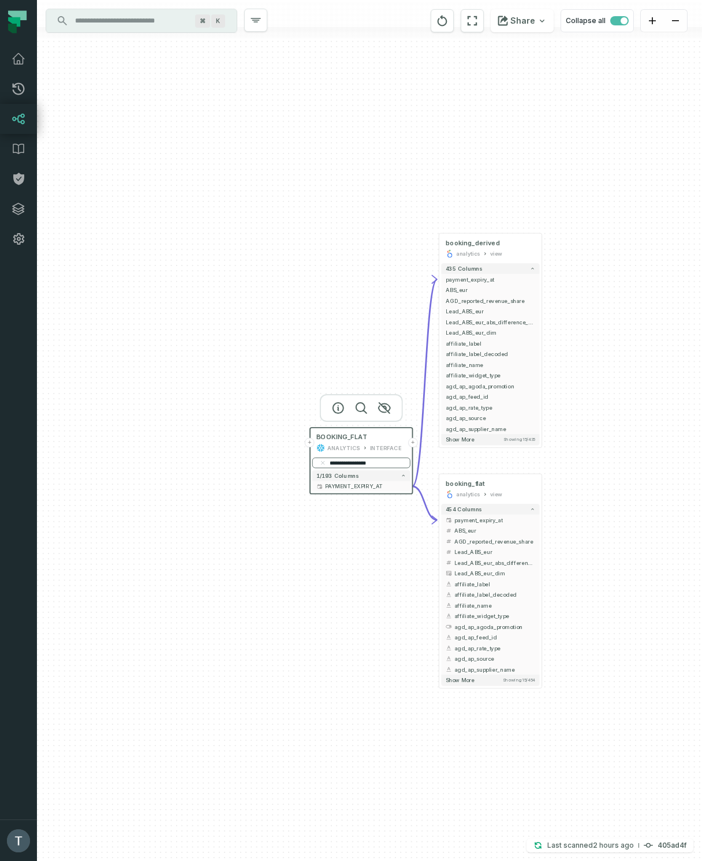
click at [364, 460] on input "**********" at bounding box center [361, 463] width 98 height 10
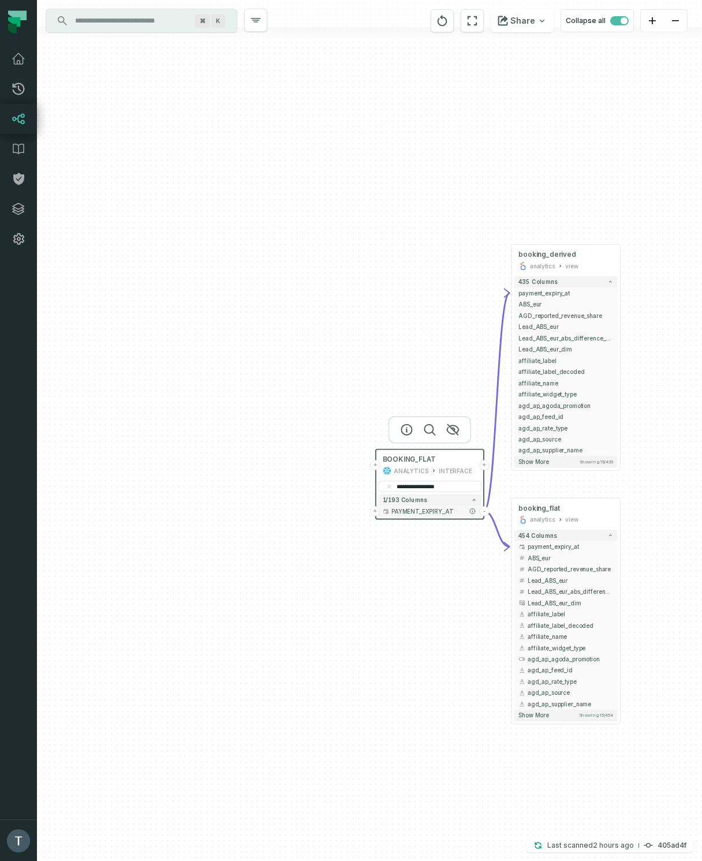
click at [484, 511] on button "-" at bounding box center [484, 511] width 10 height 10
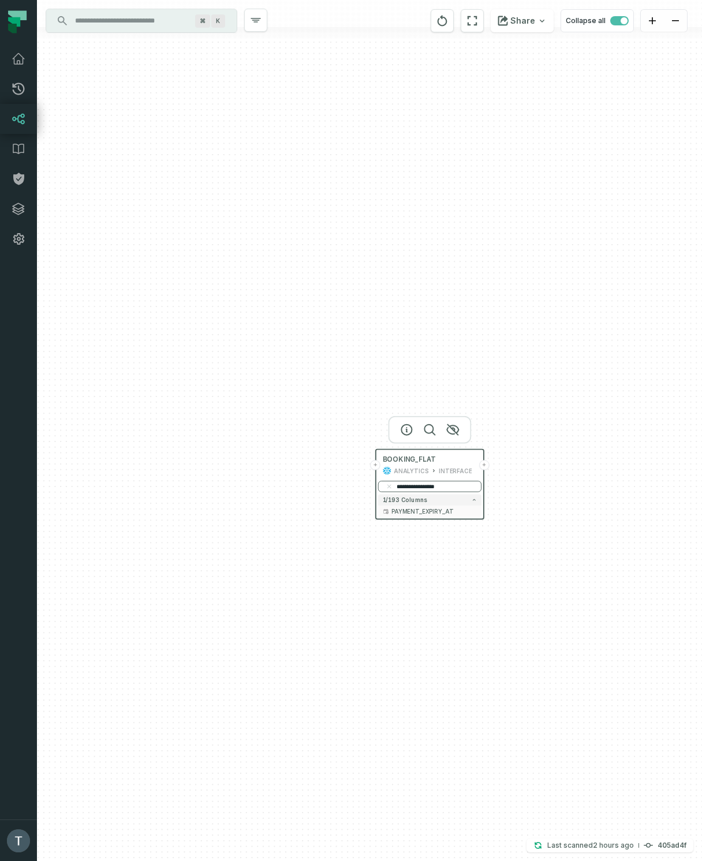
click at [436, 482] on input "**********" at bounding box center [429, 486] width 103 height 11
paste input "search"
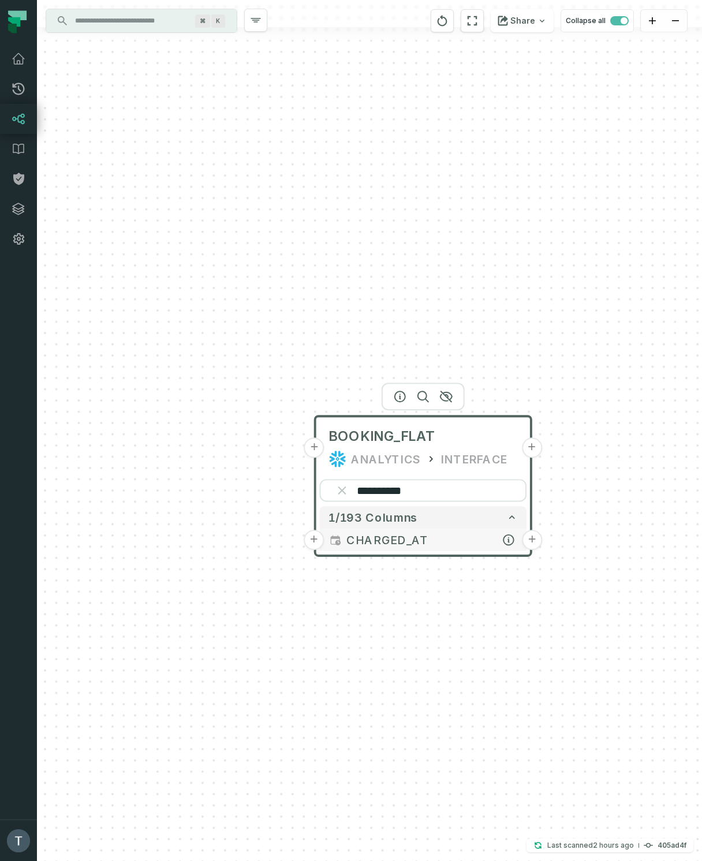
click at [535, 542] on button "+" at bounding box center [532, 540] width 20 height 20
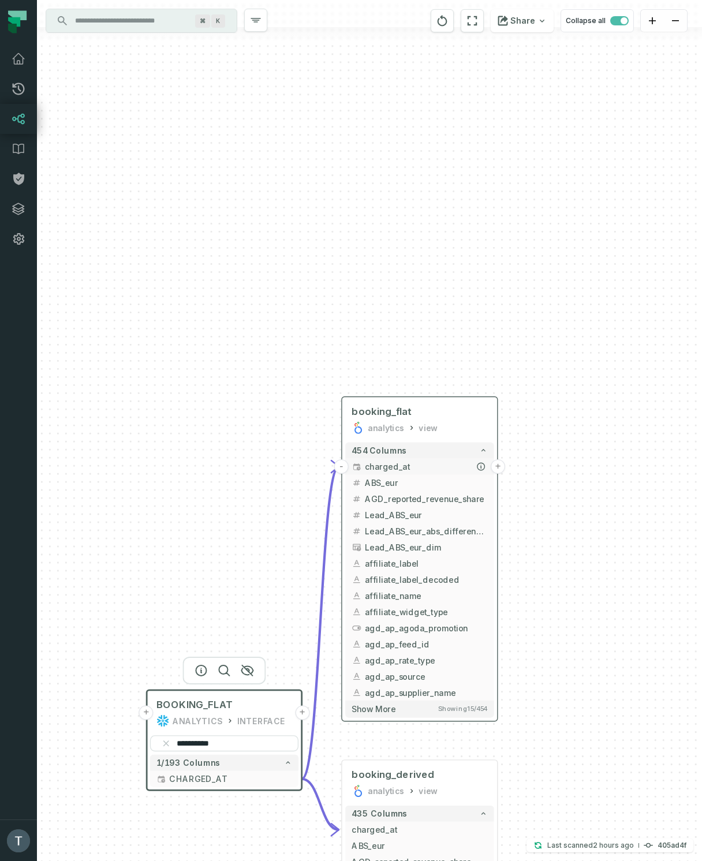
click at [499, 467] on button "+" at bounding box center [497, 466] width 14 height 14
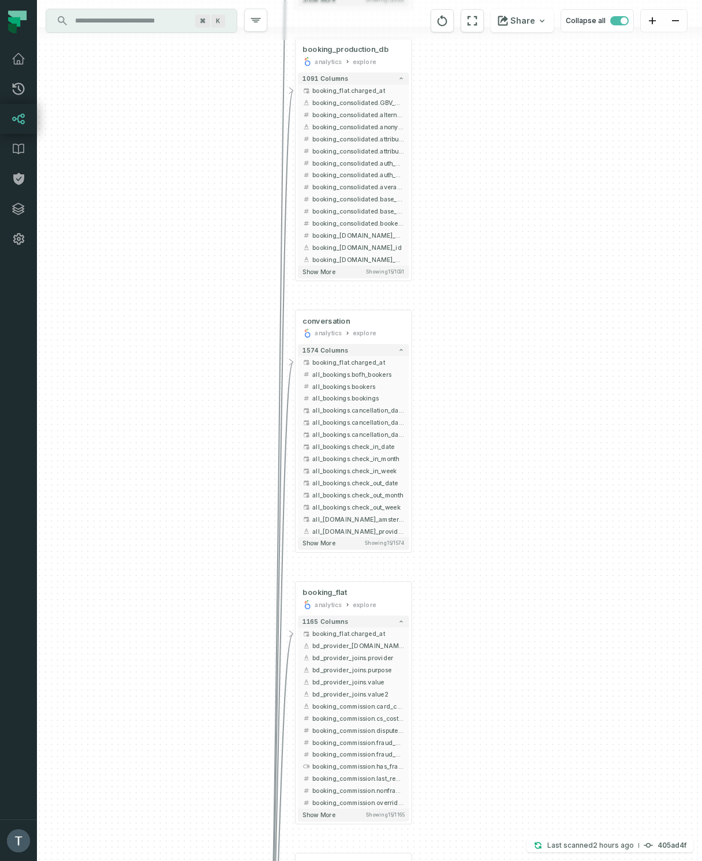
drag, startPoint x: 485, startPoint y: 361, endPoint x: 489, endPoint y: 271, distance: 90.7
click at [492, 244] on div "+ fht_funnel_user_actions analytics explore + 2031 columns - booking_flat.charg…" at bounding box center [369, 430] width 665 height 861
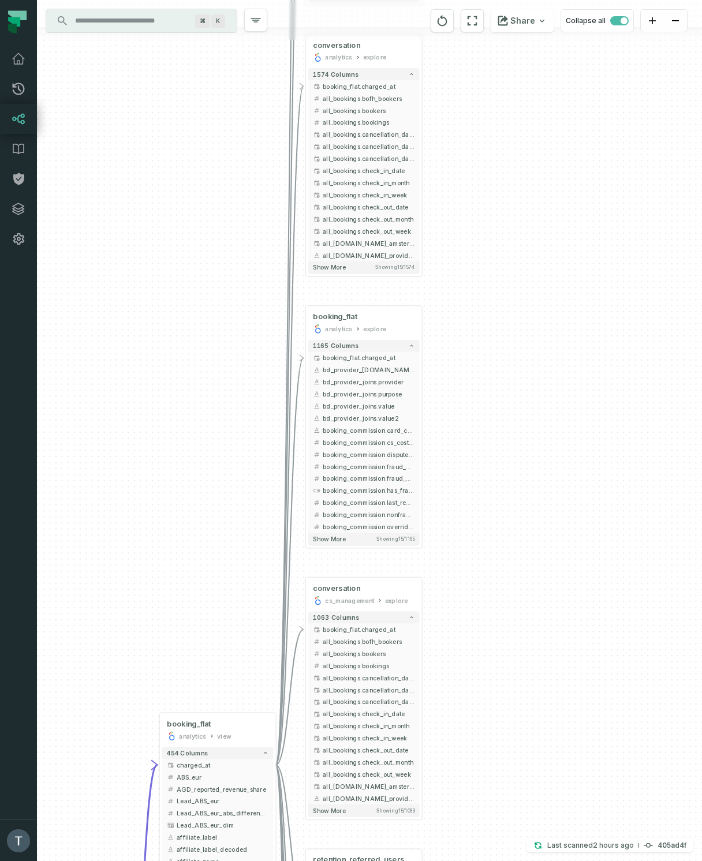
drag, startPoint x: 518, startPoint y: 414, endPoint x: 521, endPoint y: 379, distance: 35.9
click at [521, 379] on div "+ fht_funnel_user_actions analytics explore + 2031 columns - booking_flat.charg…" at bounding box center [369, 430] width 665 height 861
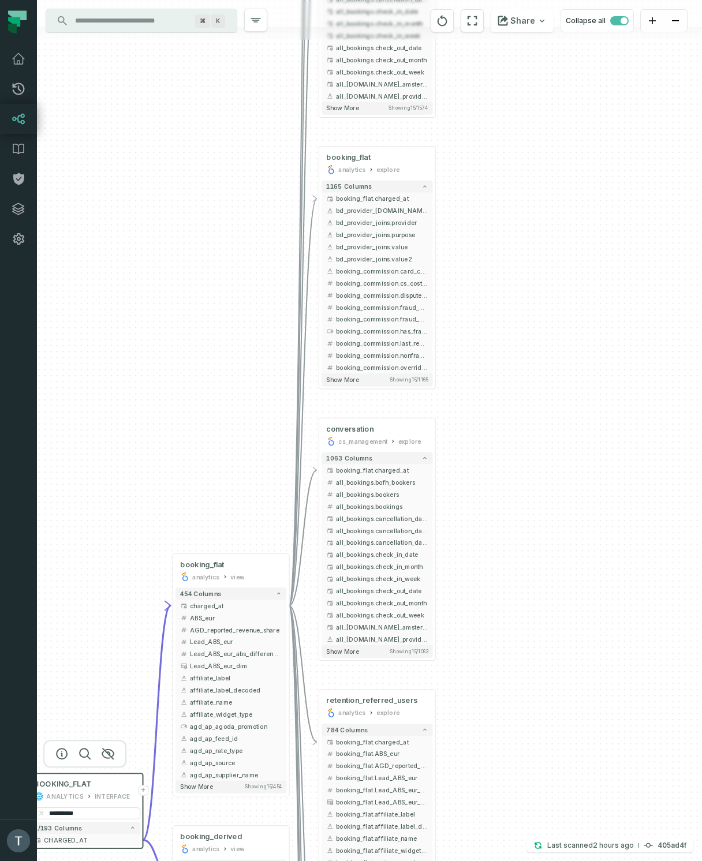
drag, startPoint x: 537, startPoint y: 411, endPoint x: 527, endPoint y: 397, distance: 17.1
click at [538, 396] on div "+ fht_funnel_user_actions analytics explore + 2031 columns - booking_flat.charg…" at bounding box center [369, 430] width 665 height 861
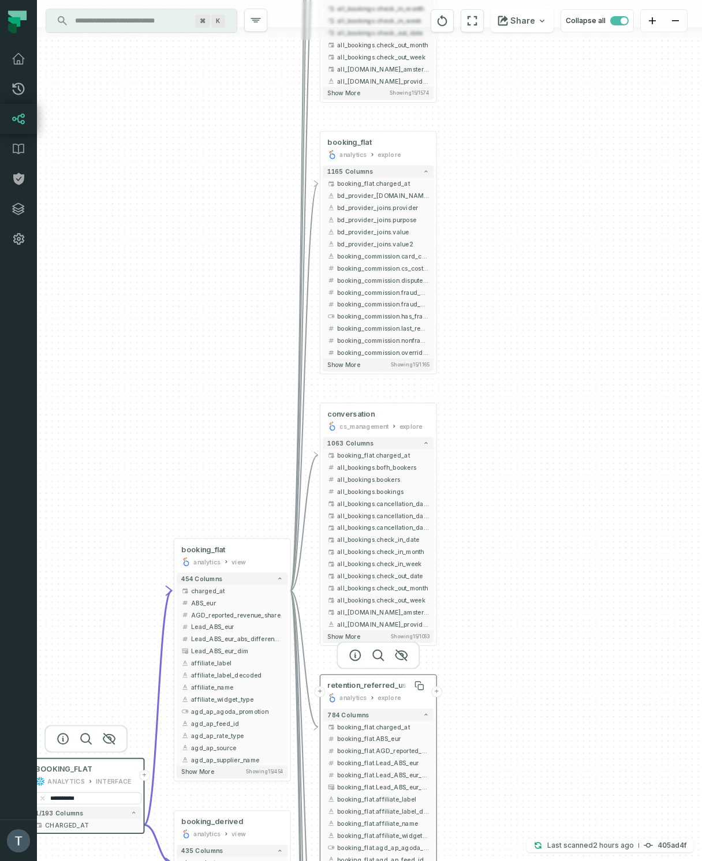
click at [391, 683] on span "retention_referred_users" at bounding box center [372, 686] width 91 height 10
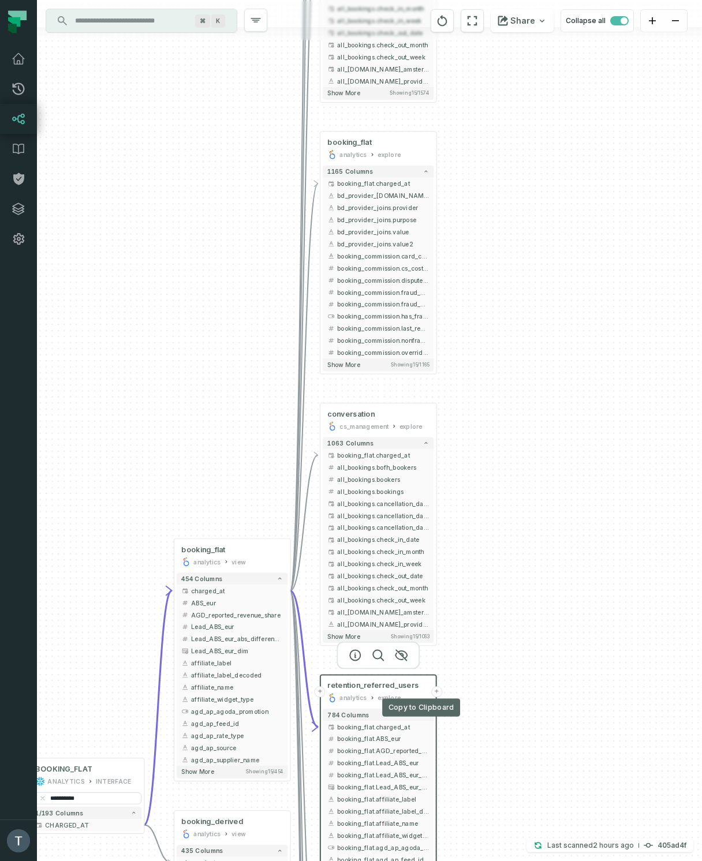
drag, startPoint x: 421, startPoint y: 687, endPoint x: 421, endPoint y: 671, distance: 16.7
click at [421, 687] on icon at bounding box center [420, 686] width 5 height 5
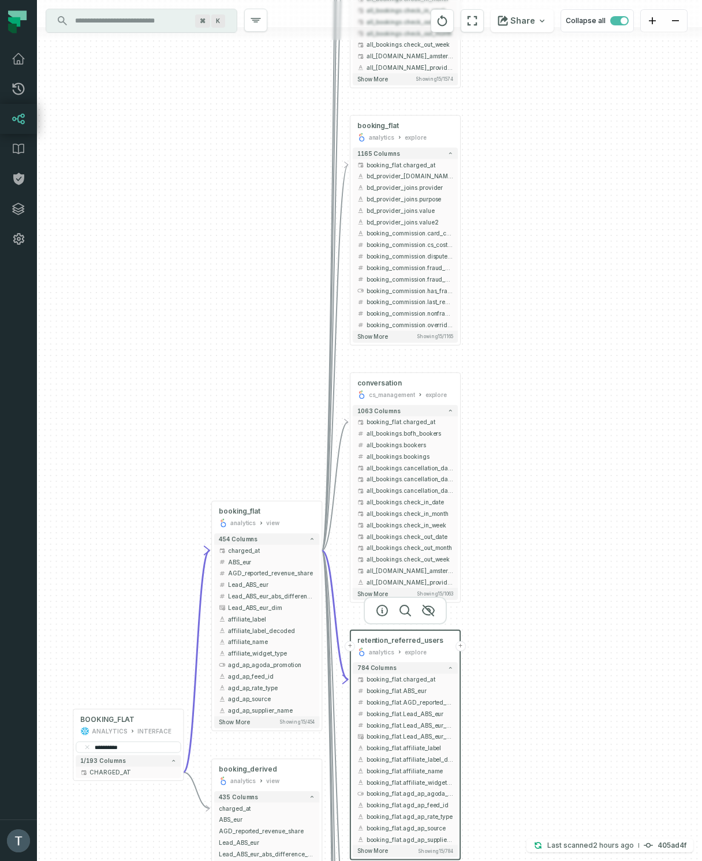
click at [214, 473] on div "+ fht_funnel_user_actions analytics explore + 2031 columns - booking_flat.charg…" at bounding box center [369, 430] width 665 height 861
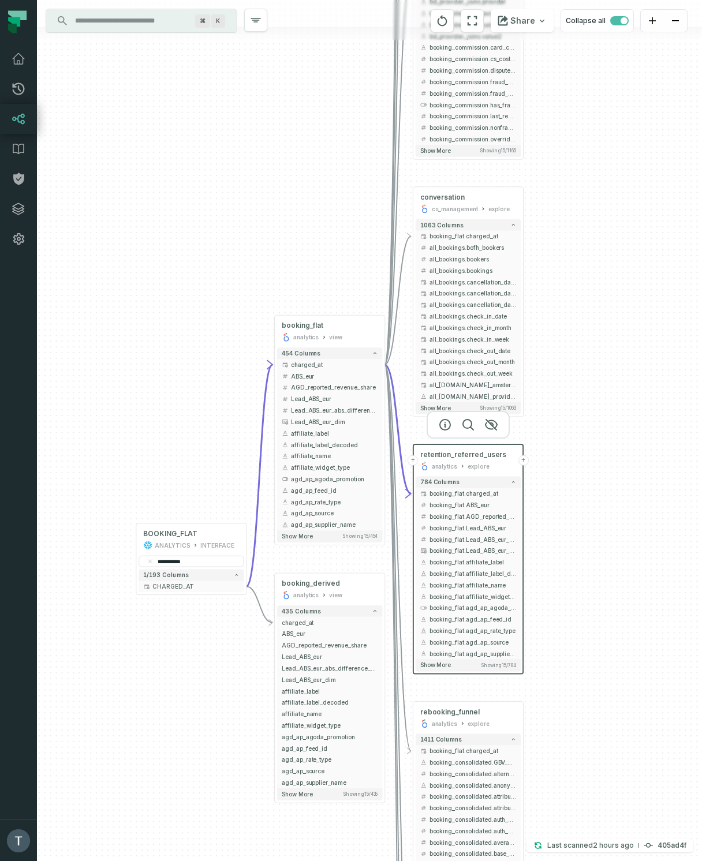
drag, startPoint x: 207, startPoint y: 306, endPoint x: 226, endPoint y: 253, distance: 55.7
click at [226, 253] on div "+ fht_funnel_user_actions analytics explore + 2031 columns - booking_flat.charg…" at bounding box center [369, 430] width 665 height 861
click at [386, 366] on button "-" at bounding box center [385, 364] width 10 height 10
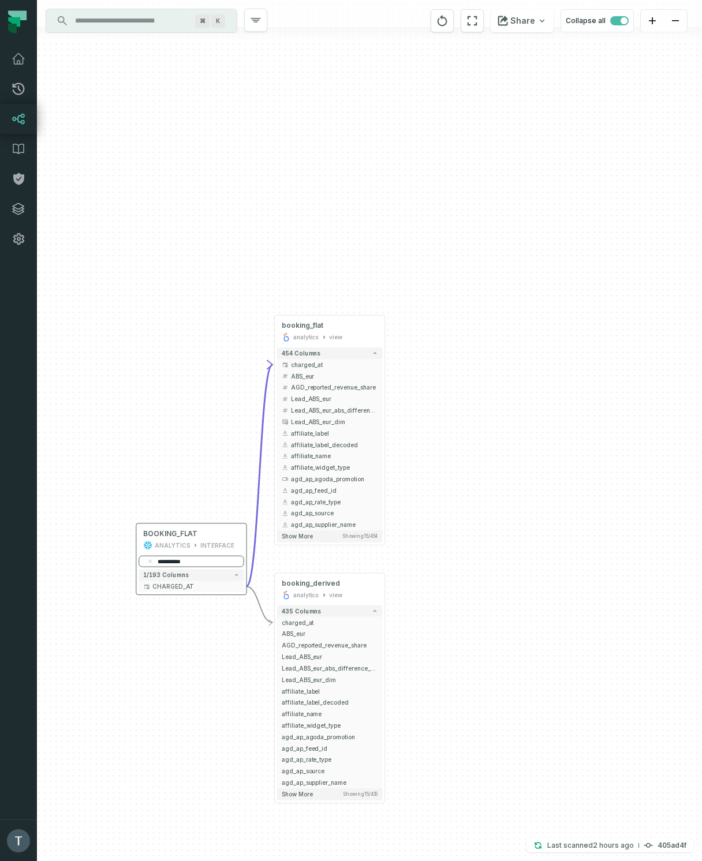
click at [178, 563] on input "**********" at bounding box center [190, 562] width 105 height 12
paste input "***"
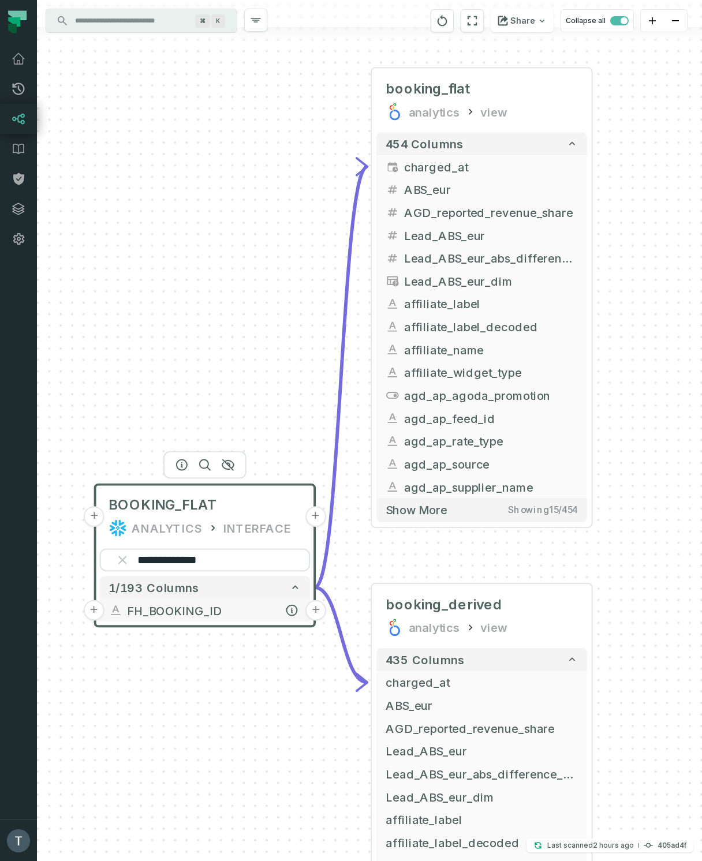
click at [315, 612] on button "+" at bounding box center [315, 610] width 21 height 21
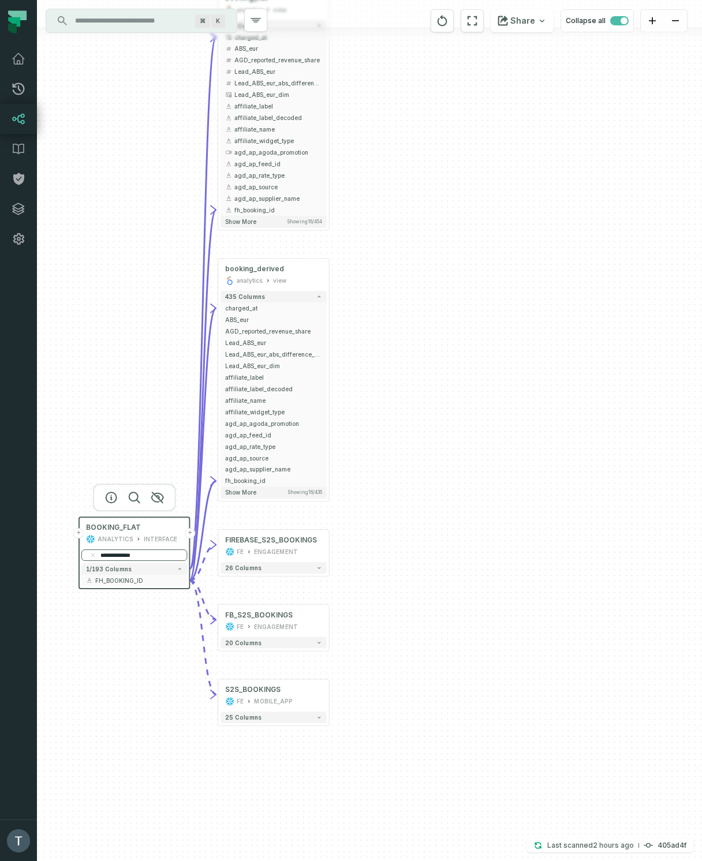
click at [126, 554] on input "**********" at bounding box center [134, 555] width 106 height 12
click at [126, 554] on input "**********" at bounding box center [134, 555] width 107 height 12
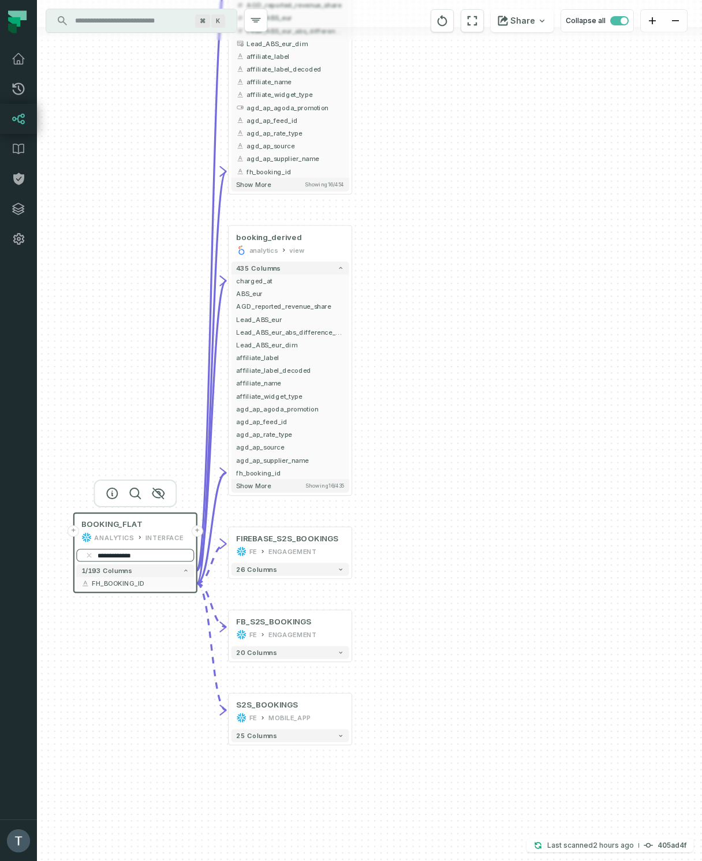
paste input "******"
click at [197, 584] on button "+" at bounding box center [198, 583] width 12 height 12
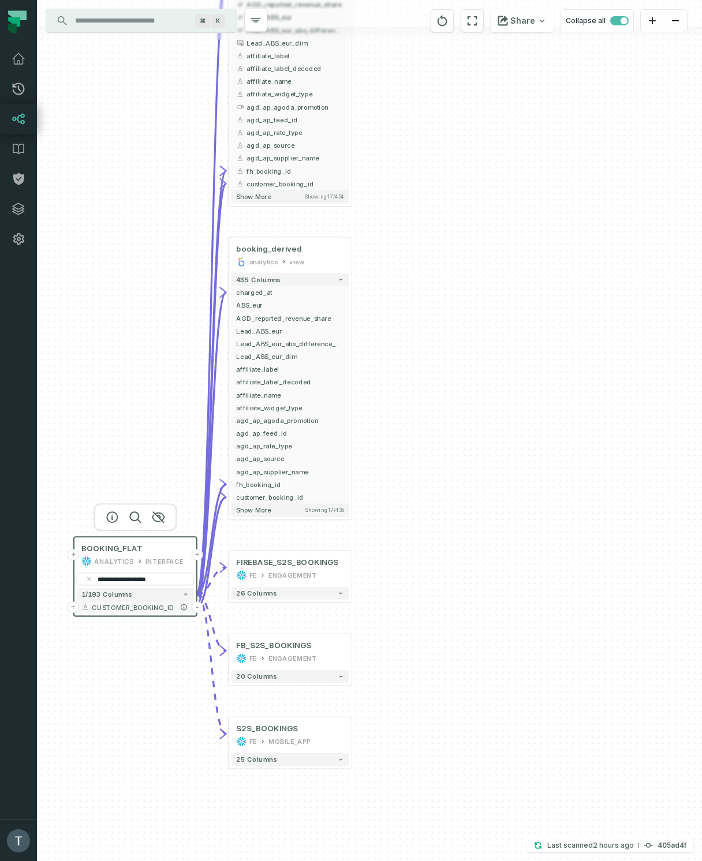
click at [198, 607] on button "-" at bounding box center [198, 607] width 12 height 12
click at [162, 584] on input "**********" at bounding box center [135, 578] width 118 height 13
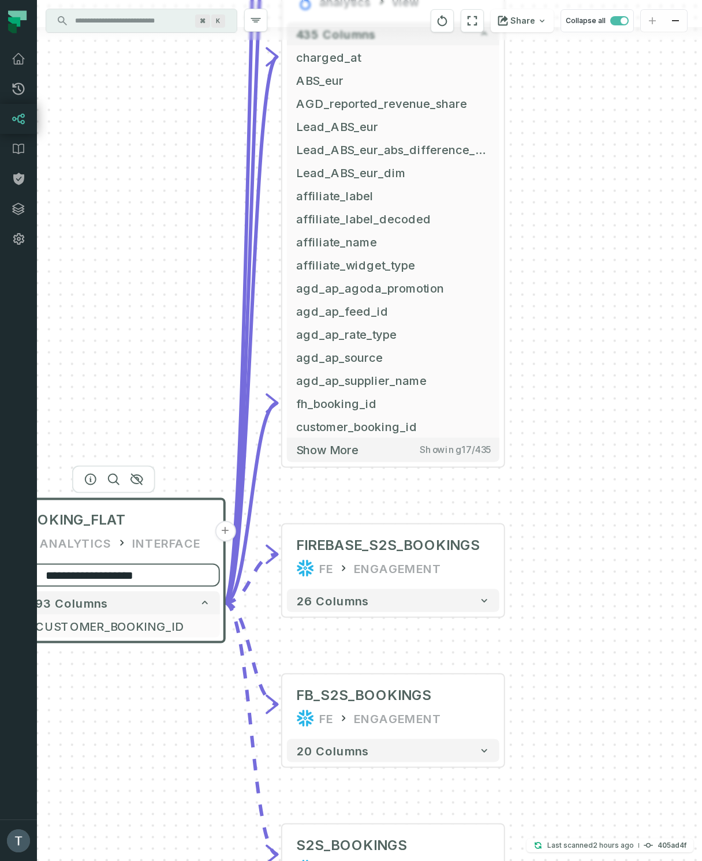
paste input "search"
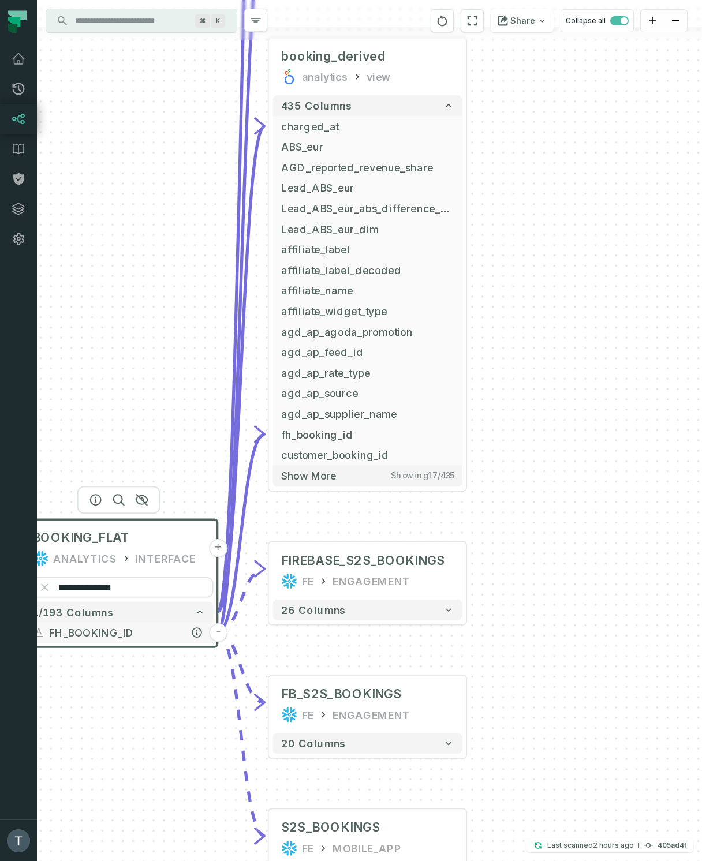
click at [220, 632] on button "-" at bounding box center [218, 632] width 18 height 18
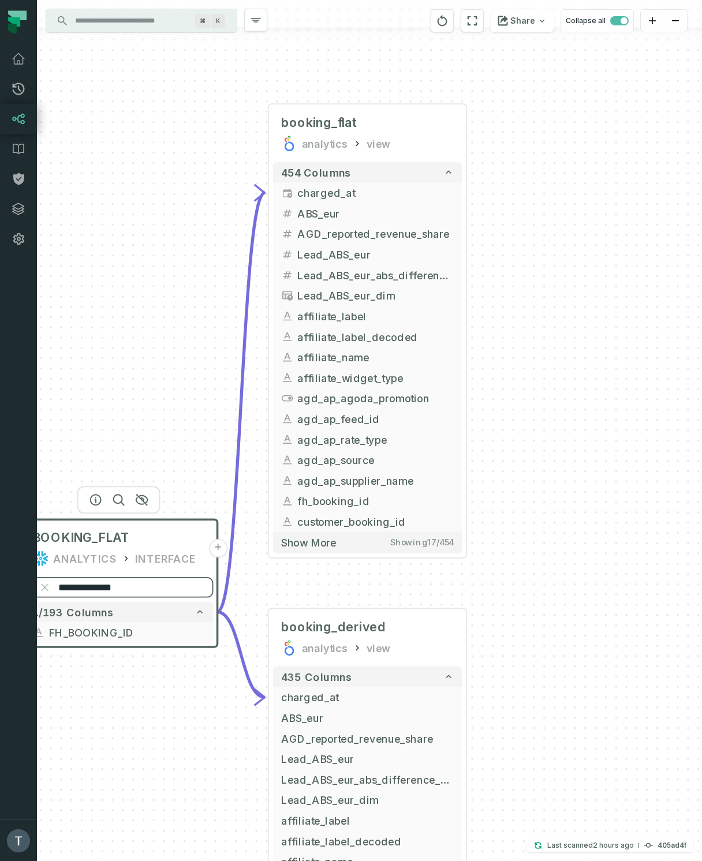
click at [115, 587] on input "**********" at bounding box center [118, 587] width 189 height 21
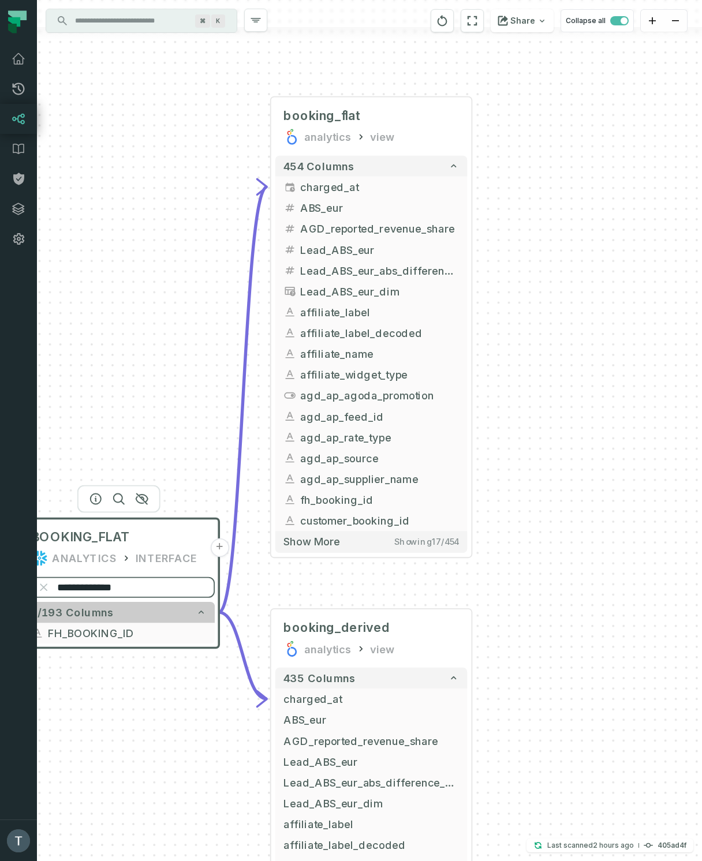
paste input "******"
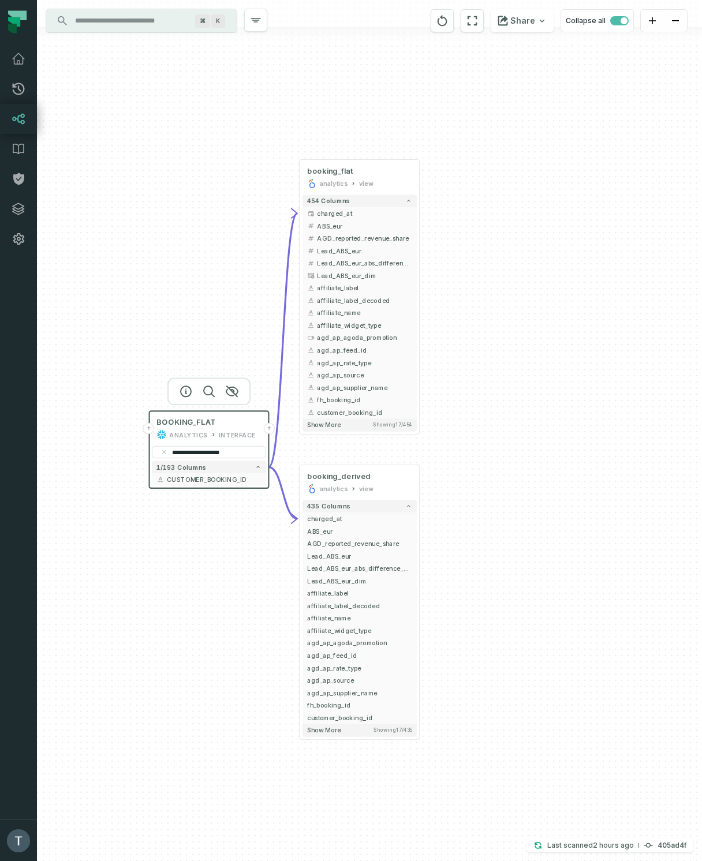
drag, startPoint x: 152, startPoint y: 721, endPoint x: 214, endPoint y: 562, distance: 170.8
click at [214, 562] on div "**********" at bounding box center [369, 430] width 665 height 861
click at [269, 477] on button "+" at bounding box center [268, 476] width 11 height 11
click at [195, 450] on input "**********" at bounding box center [208, 449] width 114 height 13
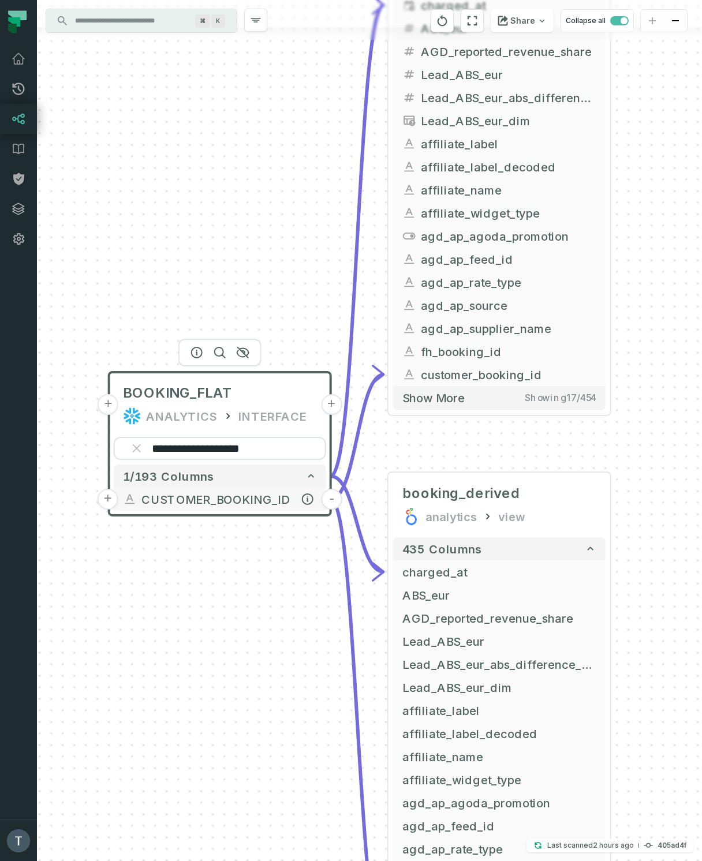
click at [331, 501] on button "-" at bounding box center [331, 499] width 21 height 21
click at [254, 451] on input "**********" at bounding box center [220, 448] width 212 height 23
click at [523, 455] on icon "button" at bounding box center [522, 453] width 14 height 14
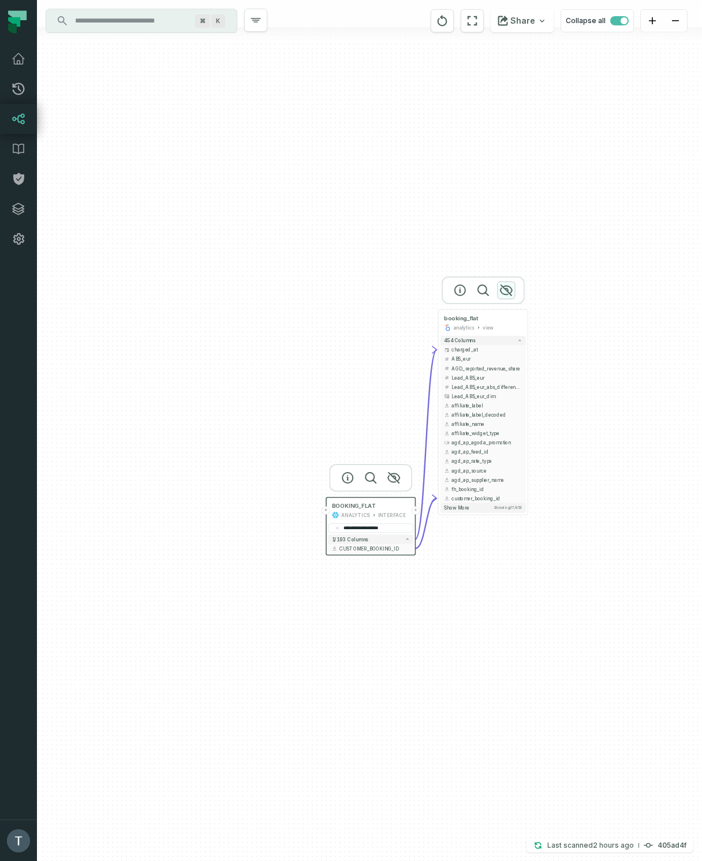
click at [502, 294] on icon "button" at bounding box center [506, 290] width 14 height 14
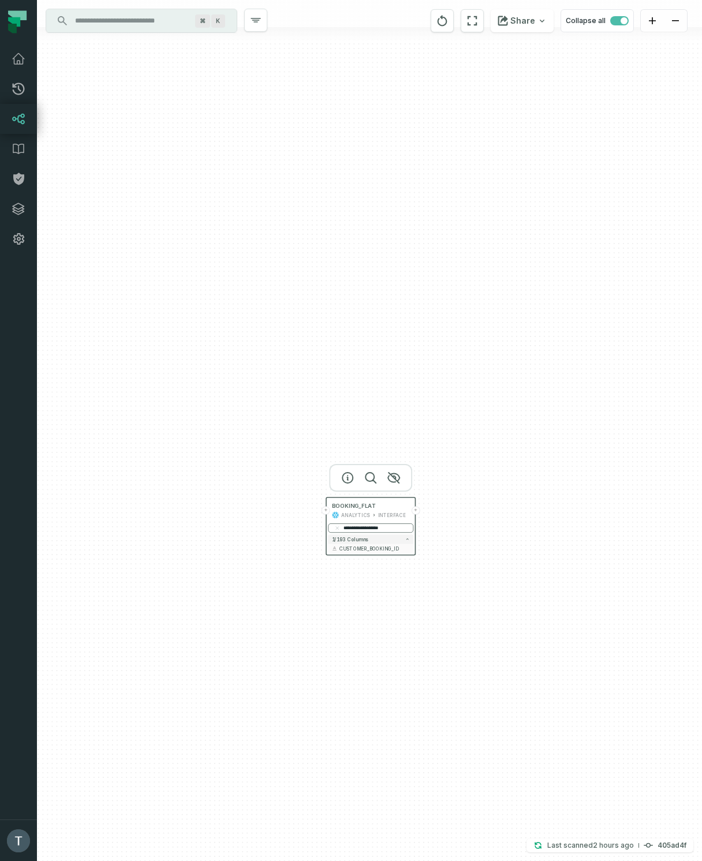
click at [370, 527] on input "**********" at bounding box center [370, 527] width 85 height 9
paste input "search"
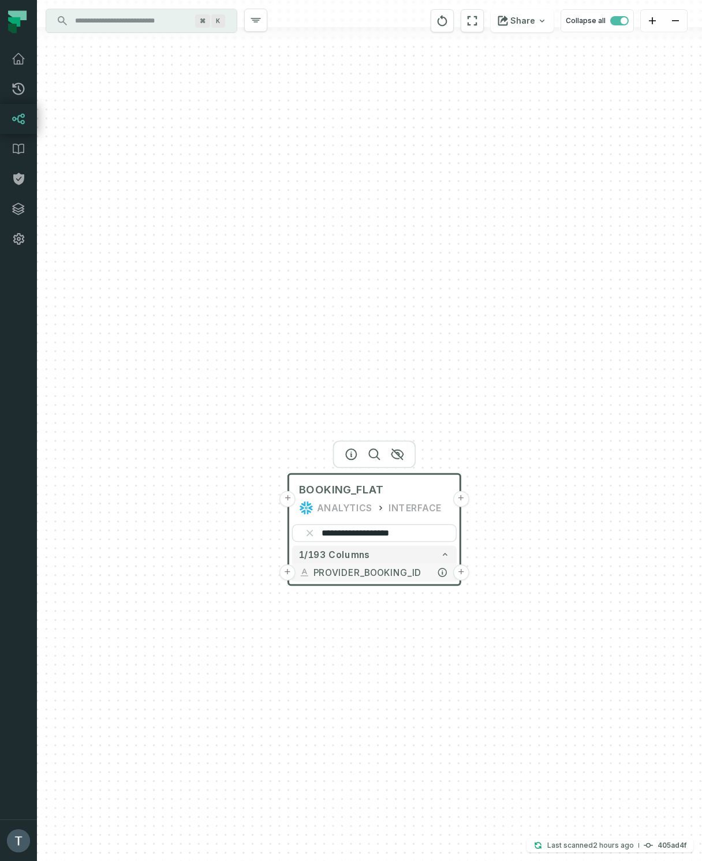
click at [460, 575] on button "+" at bounding box center [461, 572] width 16 height 16
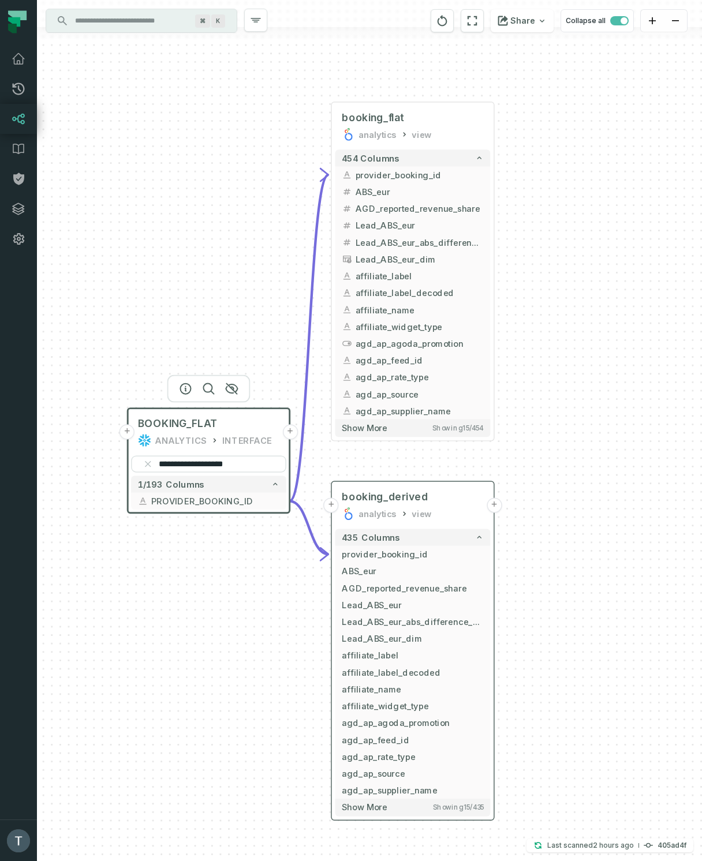
drag, startPoint x: 479, startPoint y: 702, endPoint x: 389, endPoint y: 482, distance: 238.1
click at [536, 434] on div "**********" at bounding box center [369, 430] width 665 height 861
click at [226, 467] on input "**********" at bounding box center [208, 464] width 155 height 17
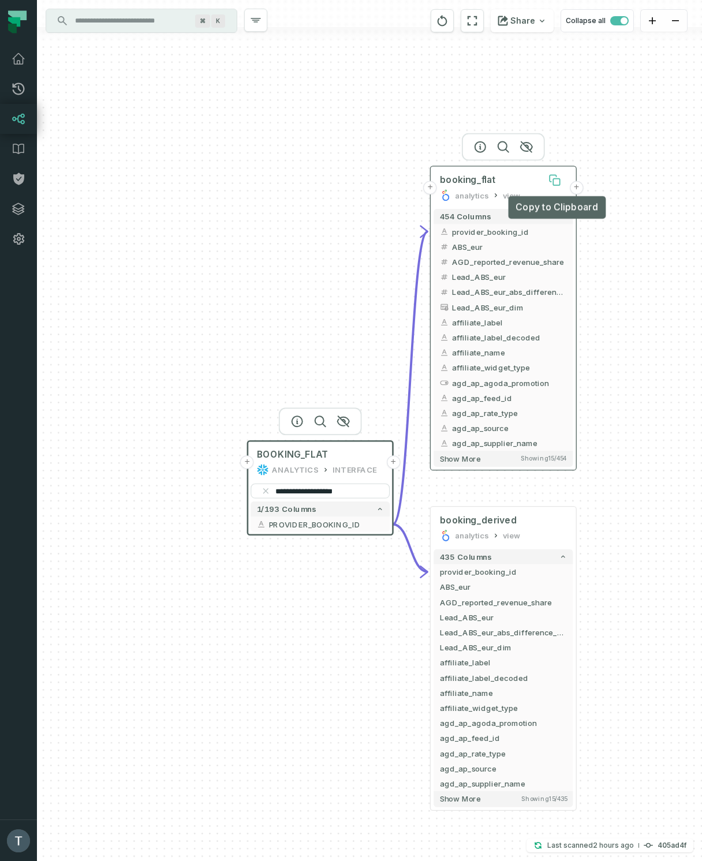
click at [559, 181] on icon at bounding box center [556, 182] width 6 height 6
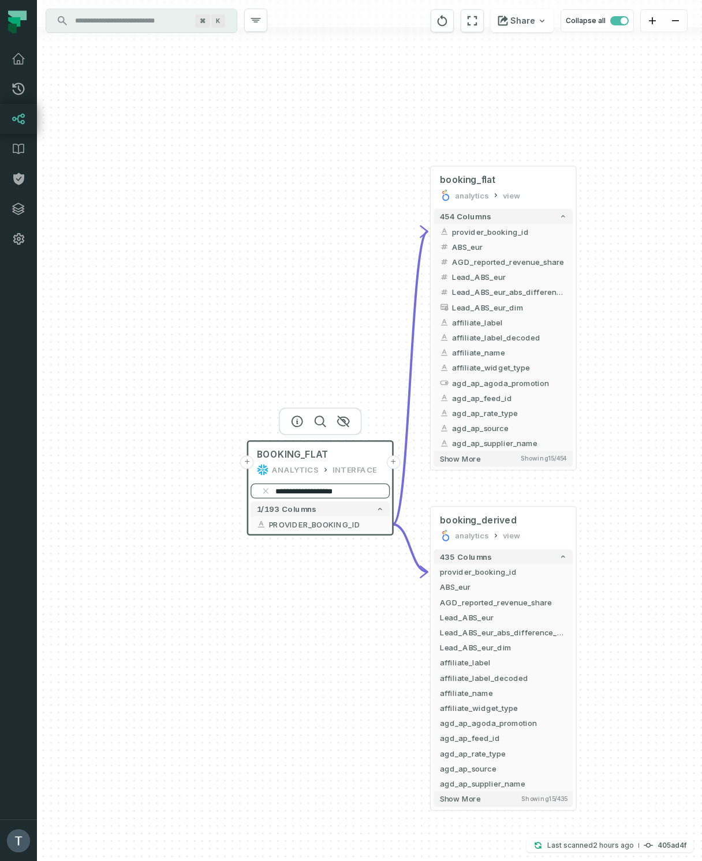
click at [329, 490] on input "**********" at bounding box center [319, 491] width 139 height 15
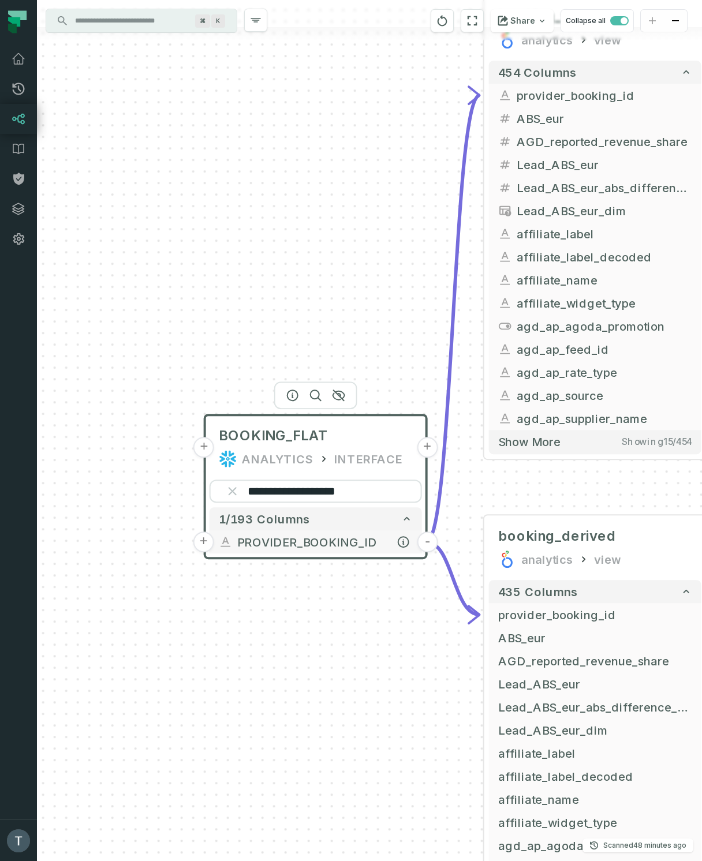
click at [429, 542] on button "-" at bounding box center [427, 541] width 21 height 21
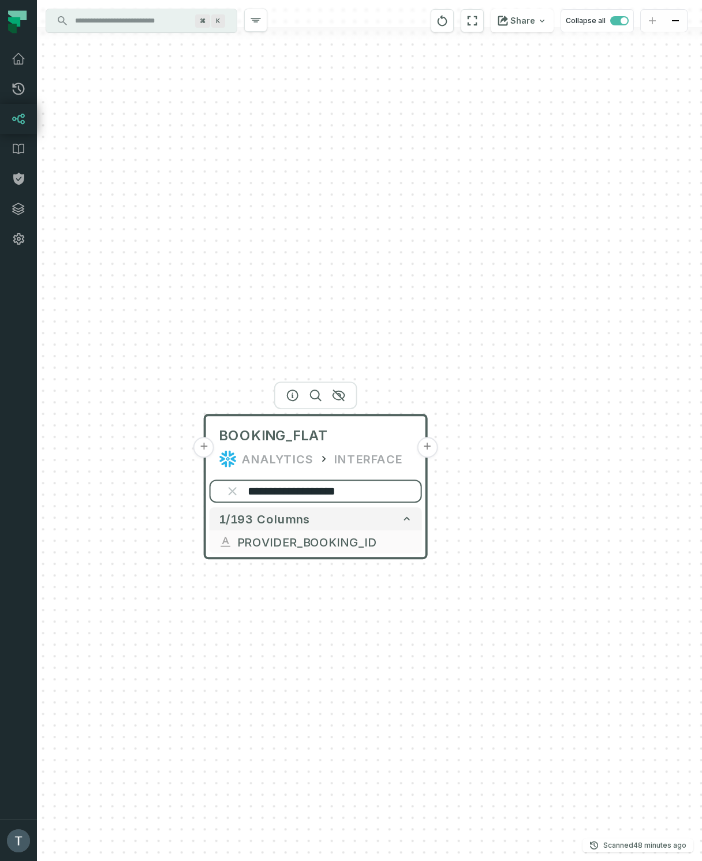
click at [313, 486] on input "**********" at bounding box center [315, 491] width 212 height 23
paste input "search"
type input "*******"
click at [428, 541] on button "+" at bounding box center [427, 541] width 21 height 21
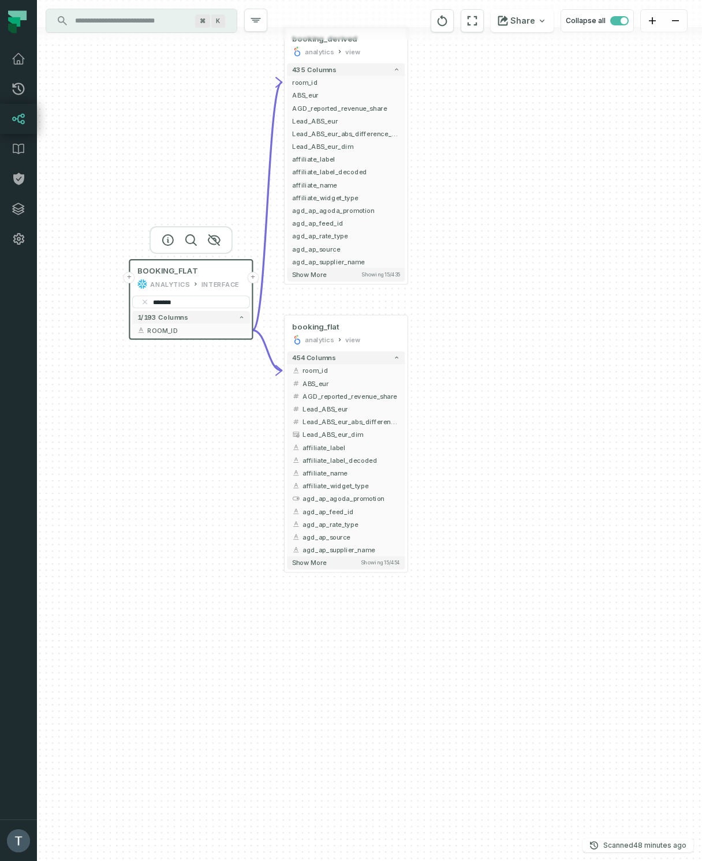
drag, startPoint x: 583, startPoint y: 668, endPoint x: 489, endPoint y: 234, distance: 444.6
click at [489, 234] on div "+ booking_derived analytics view + 435 columns - room_id + ABS_eur + AGD_report…" at bounding box center [369, 430] width 665 height 861
click at [410, 371] on button "+" at bounding box center [408, 371] width 12 height 12
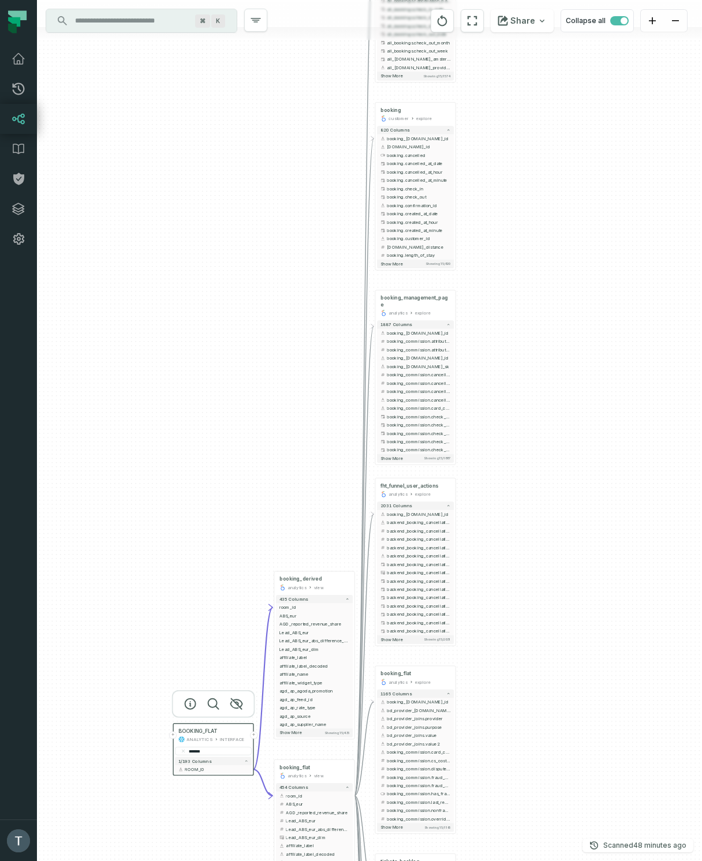
drag, startPoint x: 602, startPoint y: 369, endPoint x: 602, endPoint y: 336, distance: 32.9
click at [602, 336] on div "+ conversation analytics explore + 1574 columns - booking_[DOMAIN_NAME]_id all_…" at bounding box center [369, 430] width 665 height 861
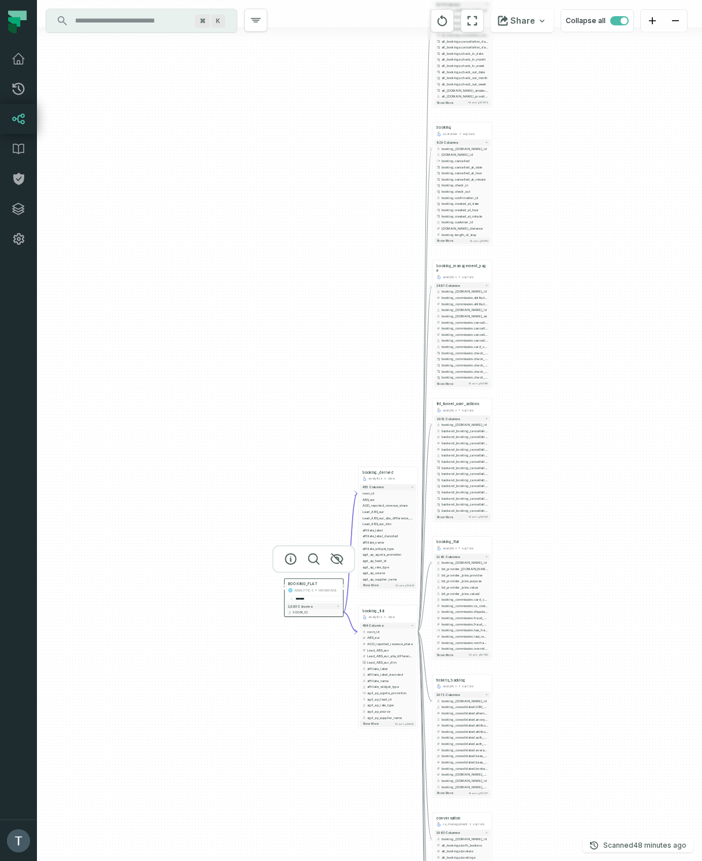
drag, startPoint x: 580, startPoint y: 284, endPoint x: 379, endPoint y: 229, distance: 209.4
click at [595, 557] on div "+ conversation analytics explore + 1574 columns - booking_[DOMAIN_NAME]_id all_…" at bounding box center [369, 430] width 665 height 861
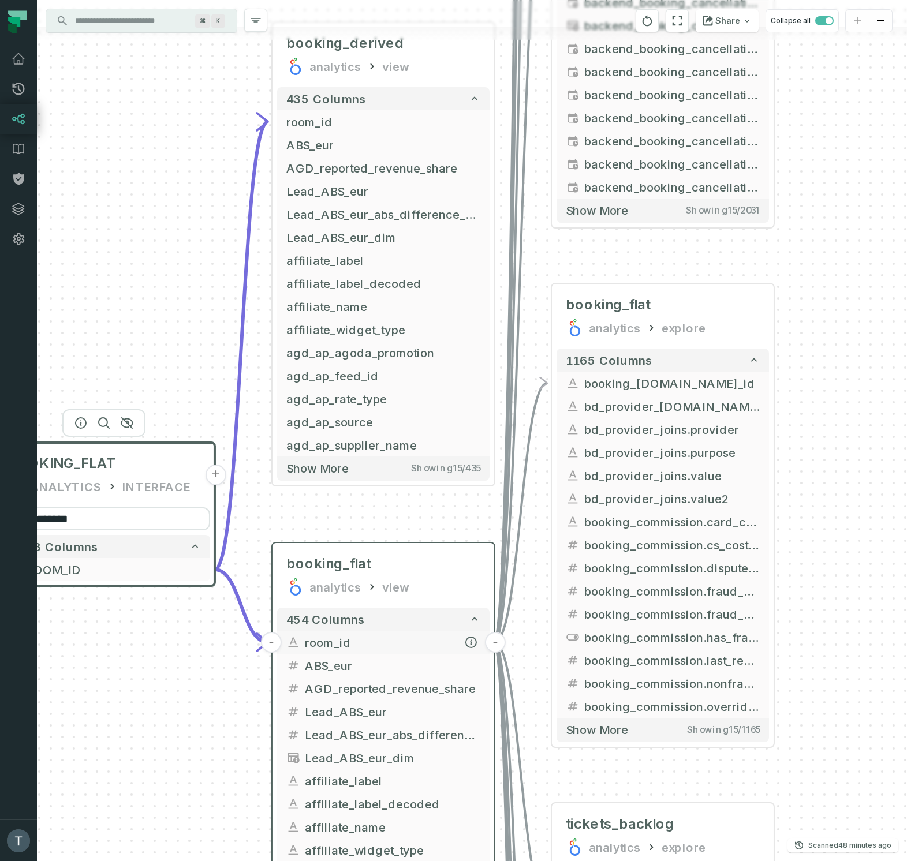
click at [498, 644] on button "-" at bounding box center [495, 642] width 21 height 21
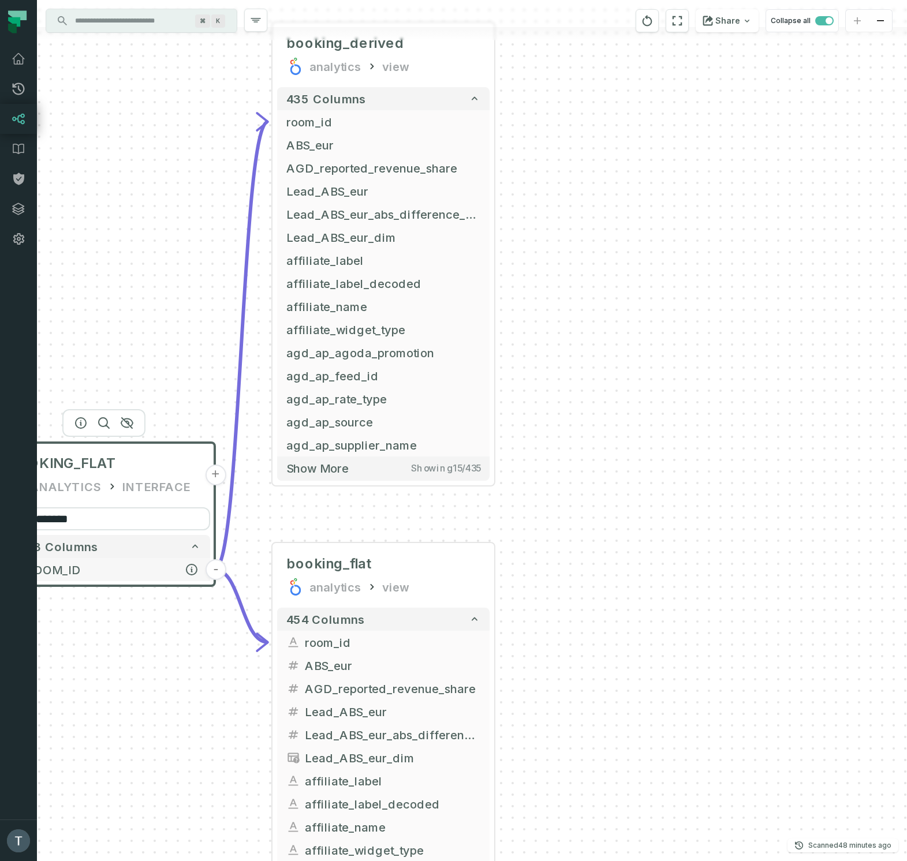
click at [215, 571] on button "-" at bounding box center [215, 569] width 21 height 21
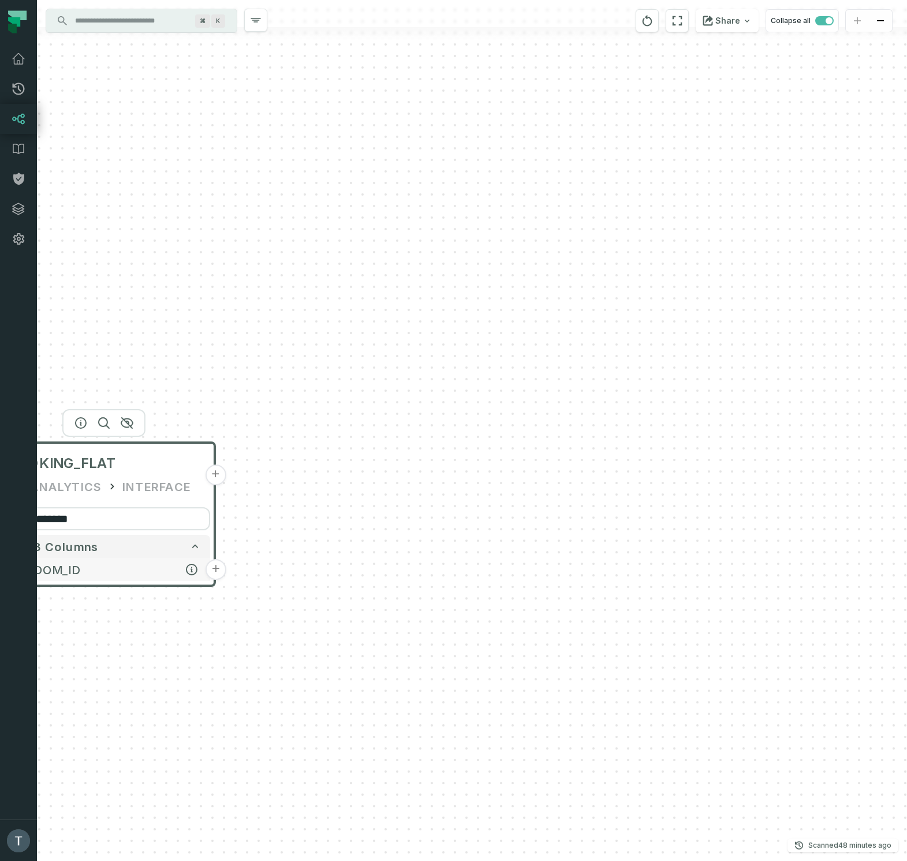
click at [120, 569] on span "ROOM_ID" at bounding box center [112, 569] width 175 height 17
click at [76, 568] on span "ROOM_ID" at bounding box center [112, 569] width 175 height 17
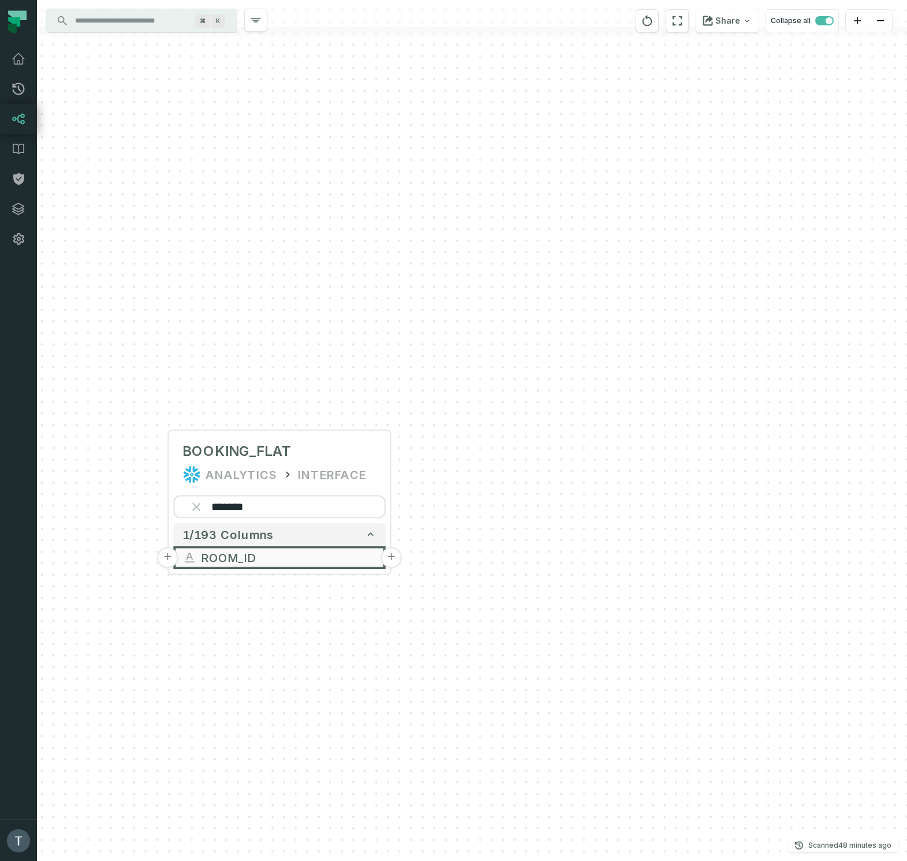
drag, startPoint x: 136, startPoint y: 653, endPoint x: 346, endPoint y: 639, distance: 210.5
click at [346, 639] on div "+ BOOKING_FLAT ANALYTICS INTERFACE + ******* 1/193 columns + ROOM_ID +" at bounding box center [472, 430] width 870 height 861
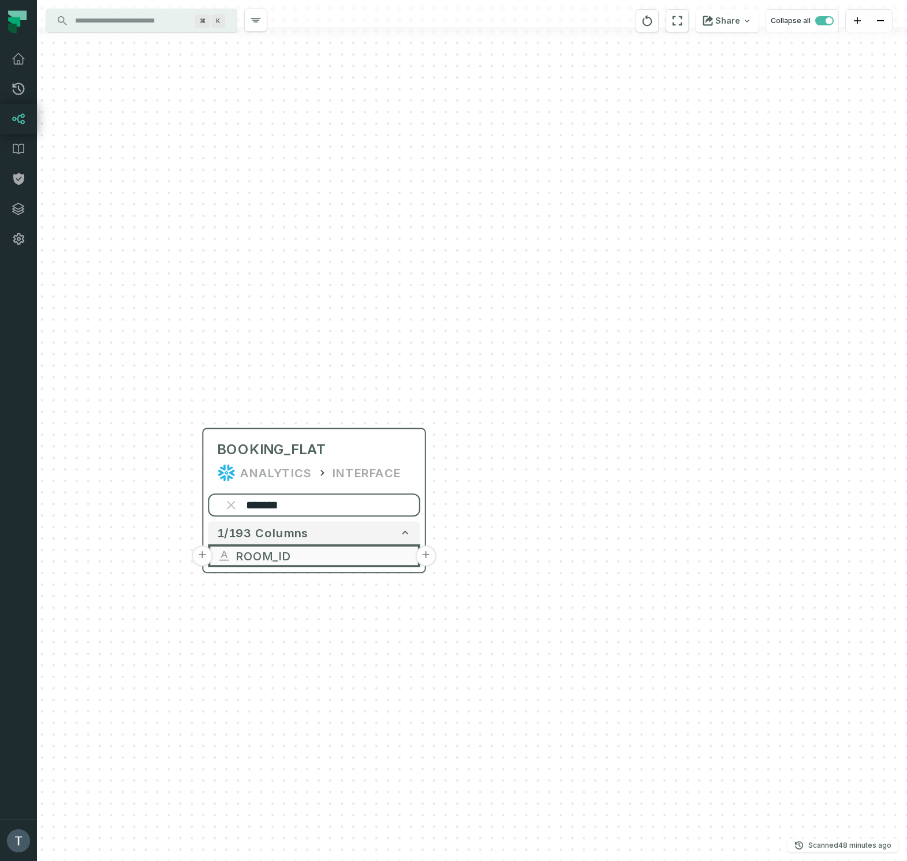
click at [269, 508] on input "*******" at bounding box center [314, 504] width 212 height 23
paste input "**"
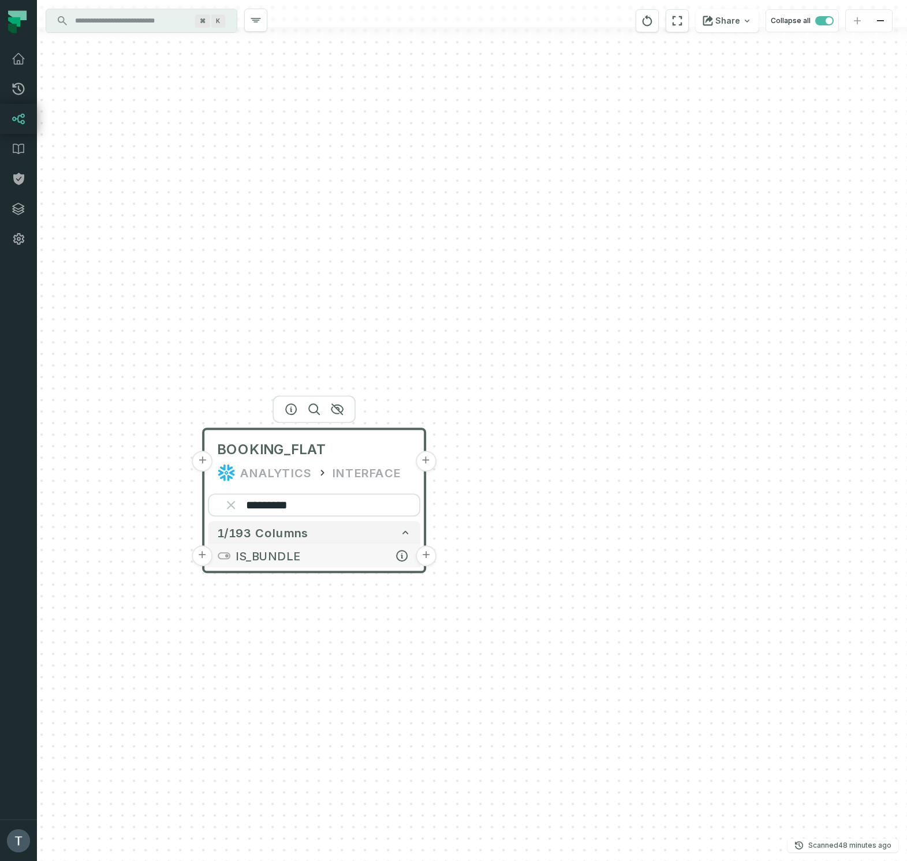
click at [425, 555] on button "+" at bounding box center [425, 555] width 21 height 21
click at [428, 556] on button "+" at bounding box center [425, 556] width 21 height 21
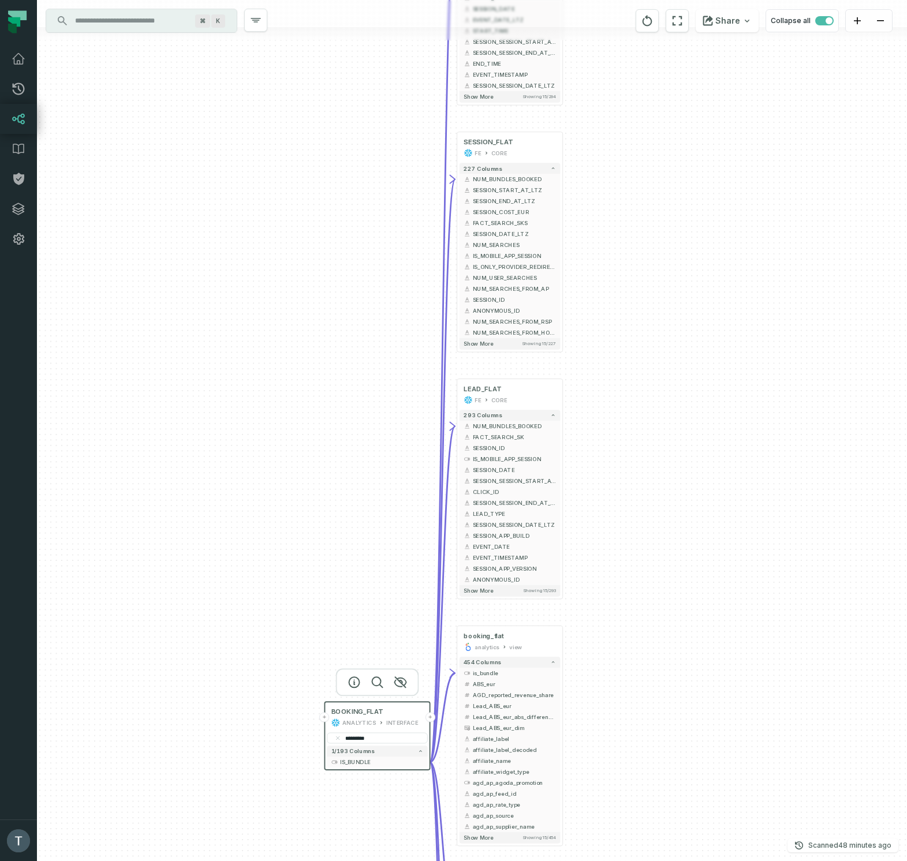
drag, startPoint x: 706, startPoint y: 726, endPoint x: 678, endPoint y: 227, distance: 499.9
click at [678, 227] on div "+ SEARCH_FLAT FE CORE + 294 columns + NUM_BUNDLES_BOOKED + + SESSION_SEARCH_PK …" at bounding box center [472, 430] width 870 height 861
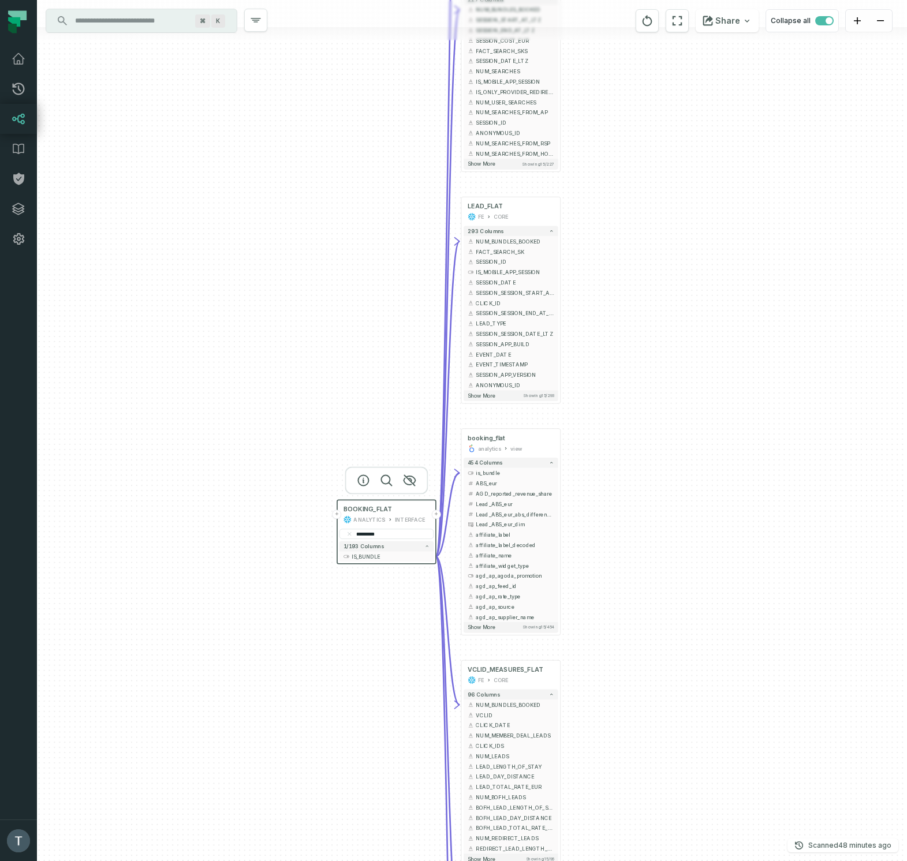
drag, startPoint x: 695, startPoint y: 677, endPoint x: 673, endPoint y: 711, distance: 39.7
click at [673, 711] on div "+ SEARCH_FLAT FE CORE + 294 columns + NUM_BUNDLES_BOOKED + + SESSION_SEARCH_PK …" at bounding box center [472, 430] width 870 height 861
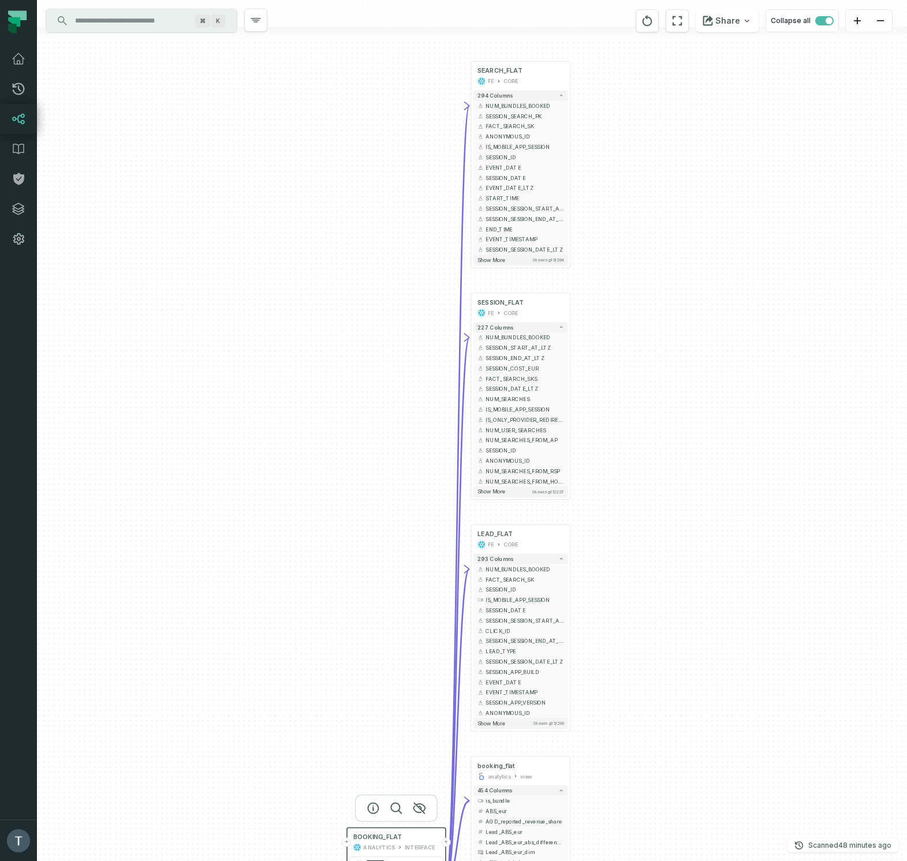
drag, startPoint x: 679, startPoint y: 450, endPoint x: 705, endPoint y: 668, distance: 219.1
click at [701, 664] on div "+ SEARCH_FLAT FE CORE + 294 columns + NUM_BUNDLES_BOOKED + + SESSION_SEARCH_PK …" at bounding box center [472, 430] width 870 height 861
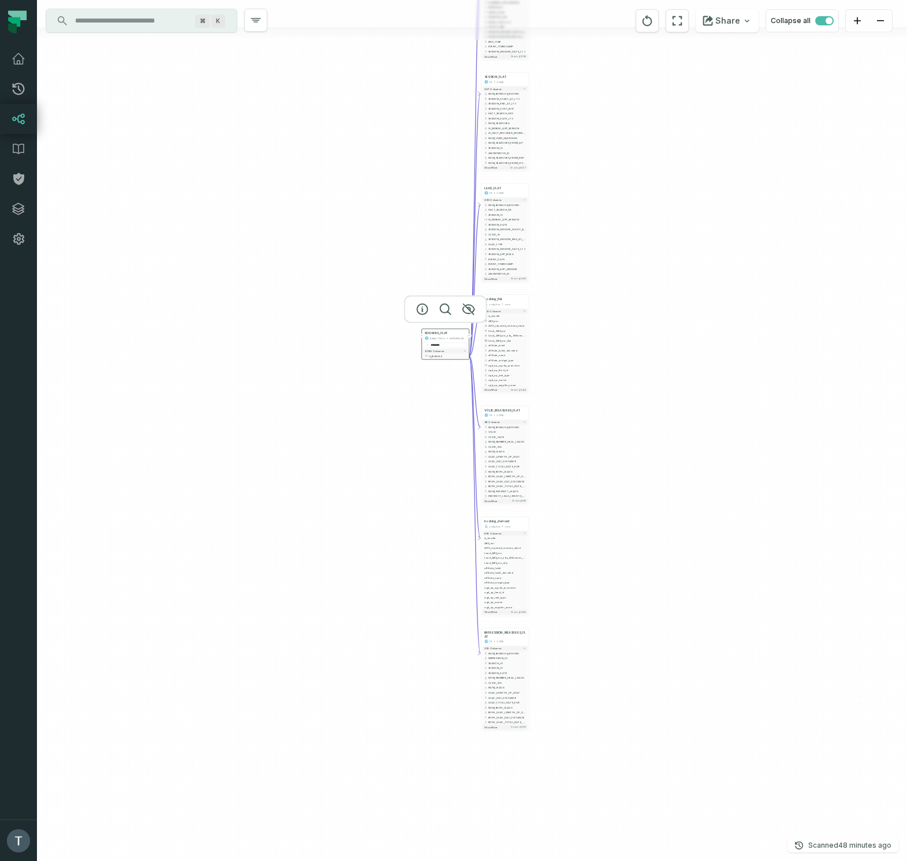
drag, startPoint x: 346, startPoint y: 618, endPoint x: 399, endPoint y: 227, distance: 394.7
click at [399, 170] on div "+ SEARCH_FLAT FE CORE + 294 columns + NUM_BUNDLES_BOOKED + + SESSION_SEARCH_PK …" at bounding box center [472, 430] width 870 height 861
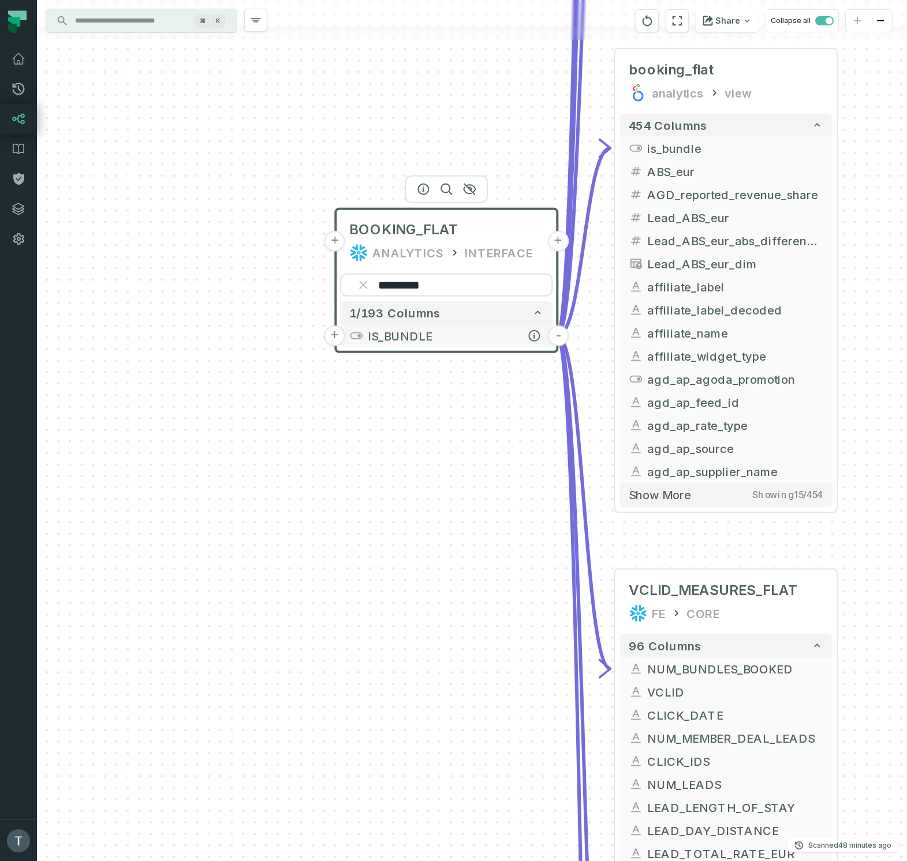
click at [559, 335] on button "-" at bounding box center [558, 335] width 21 height 21
click at [557, 338] on button "-" at bounding box center [558, 335] width 21 height 21
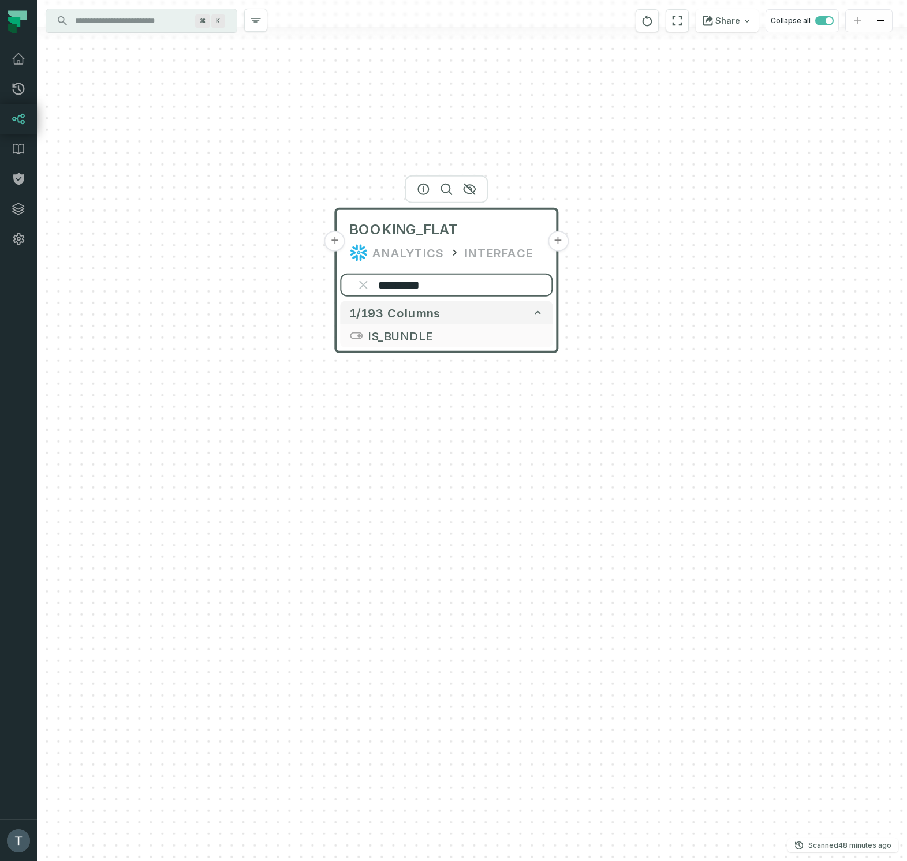
click at [423, 288] on input "*********" at bounding box center [446, 285] width 212 height 23
paste input "**"
click at [557, 338] on button "+" at bounding box center [558, 335] width 21 height 21
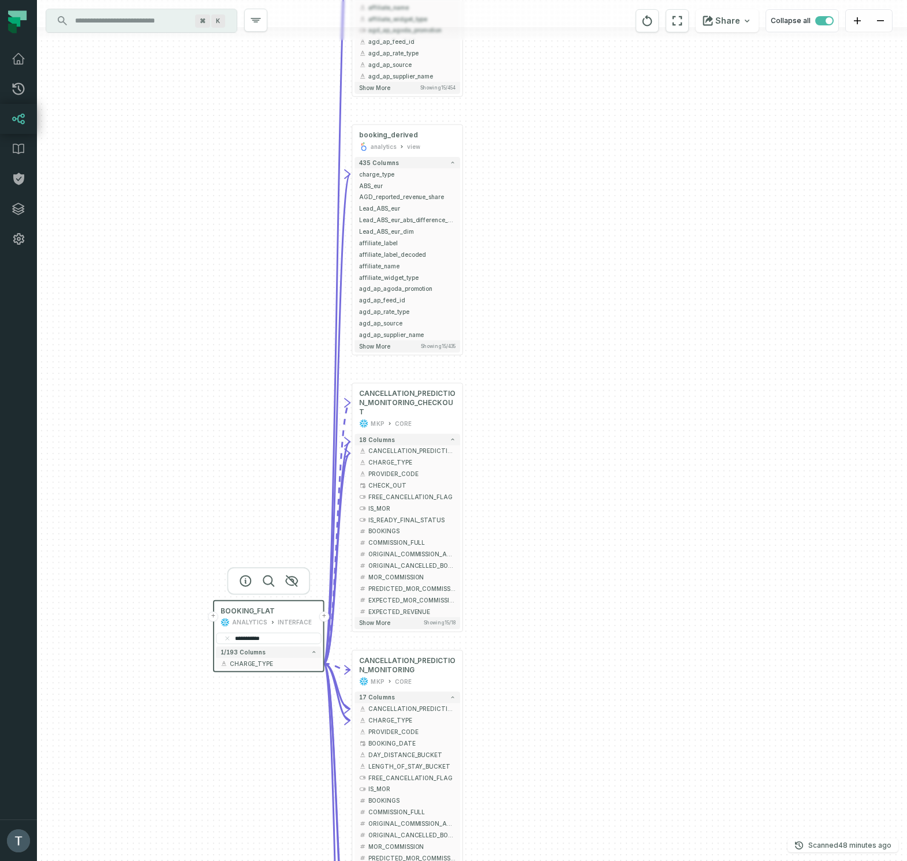
drag, startPoint x: 207, startPoint y: 407, endPoint x: 244, endPoint y: 123, distance: 286.8
click at [244, 123] on div "+ booking_flat analytics view + 454 columns - charge_type + + ABS_eur + + AGD_r…" at bounding box center [472, 430] width 870 height 861
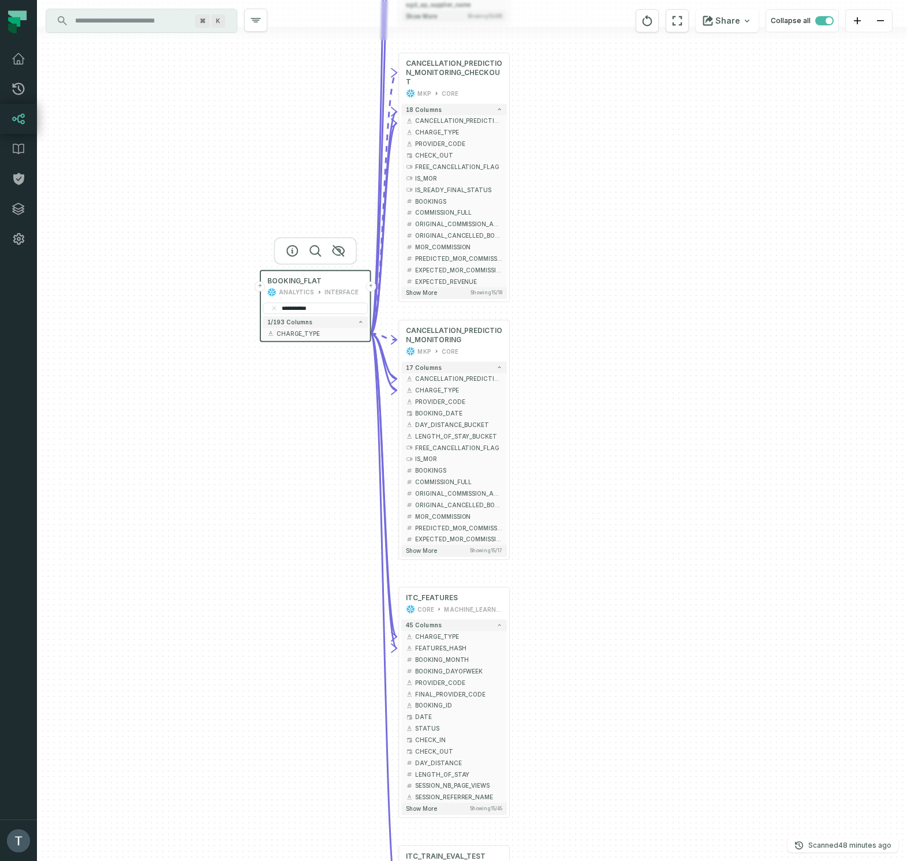
drag, startPoint x: 183, startPoint y: 544, endPoint x: 230, endPoint y: 214, distance: 333.4
click at [230, 214] on div "+ booking_flat analytics view + 454 columns - charge_type + + ABS_eur + + AGD_r…" at bounding box center [472, 430] width 870 height 861
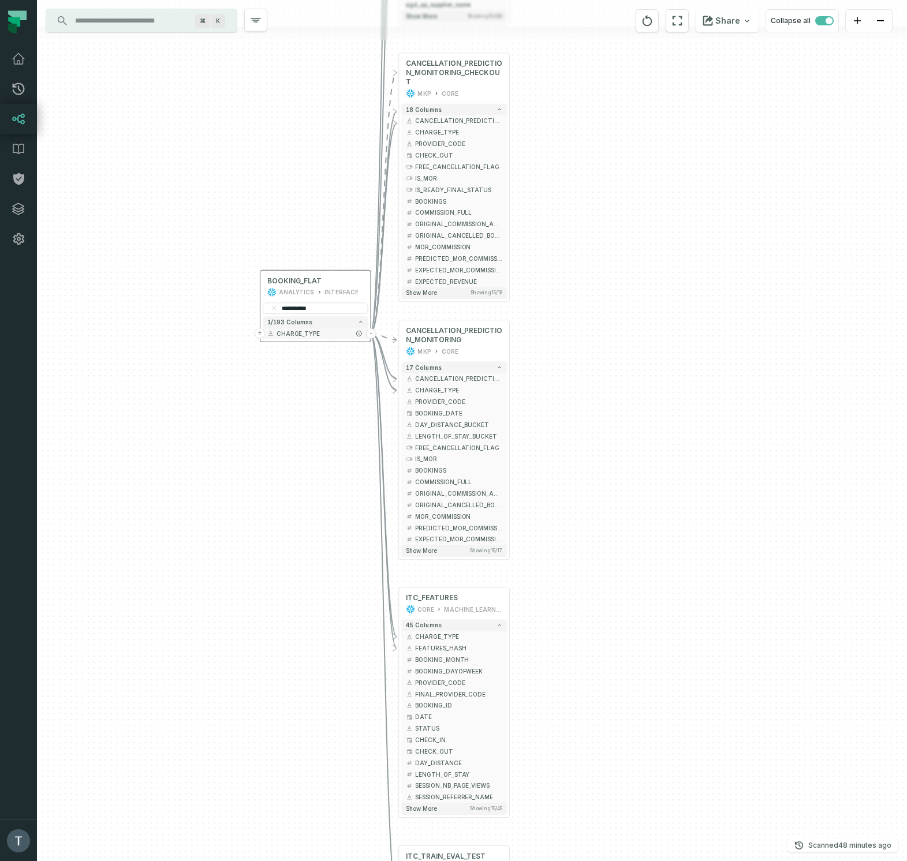
click at [371, 334] on button "-" at bounding box center [371, 333] width 10 height 10
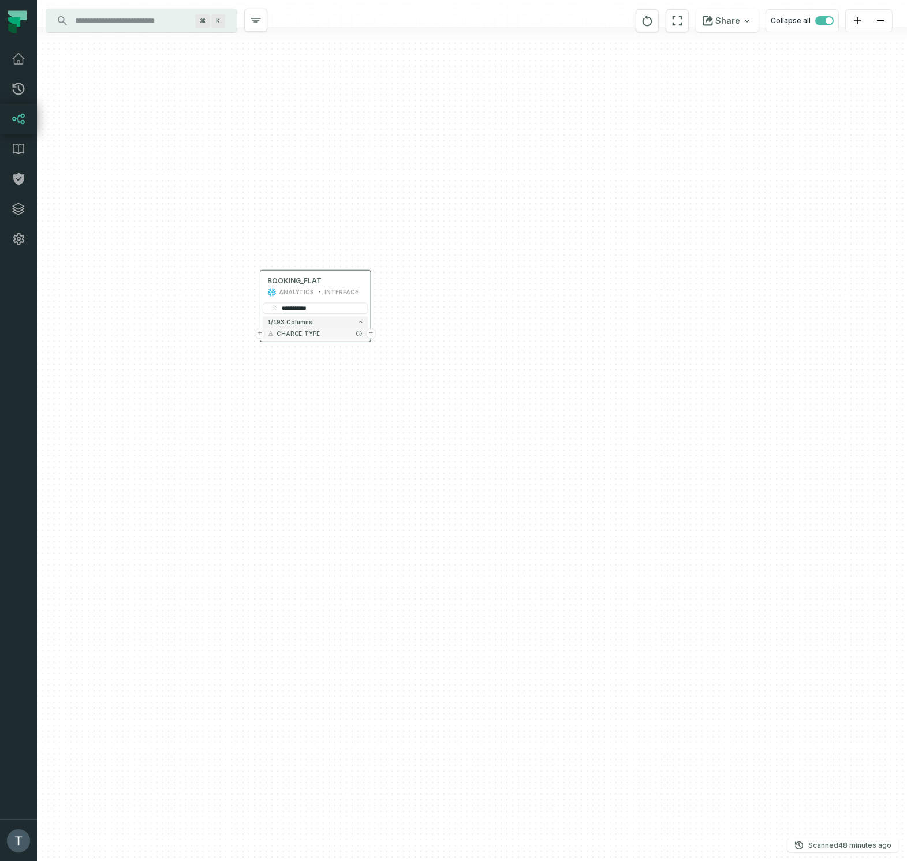
click at [323, 334] on span "CHARGE_TYPE" at bounding box center [319, 333] width 87 height 9
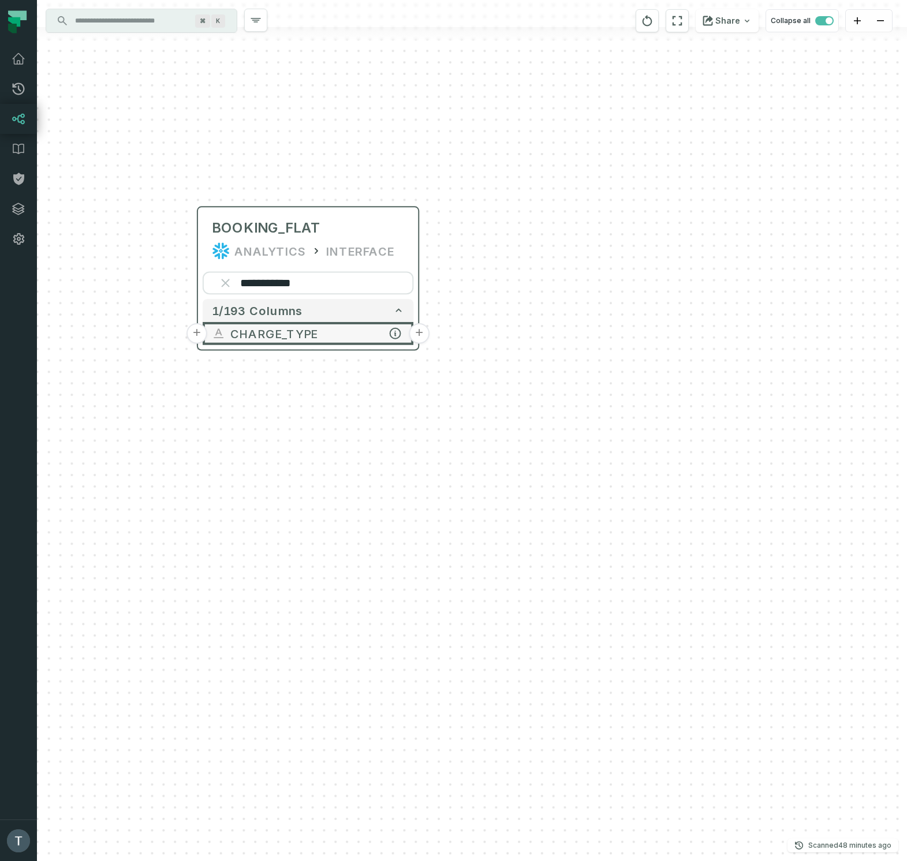
click at [323, 334] on span "CHARGE_TYPE" at bounding box center [317, 333] width 174 height 17
click at [281, 336] on span "CHARGE_TYPE" at bounding box center [317, 333] width 174 height 17
click at [308, 278] on input "**********" at bounding box center [308, 282] width 212 height 23
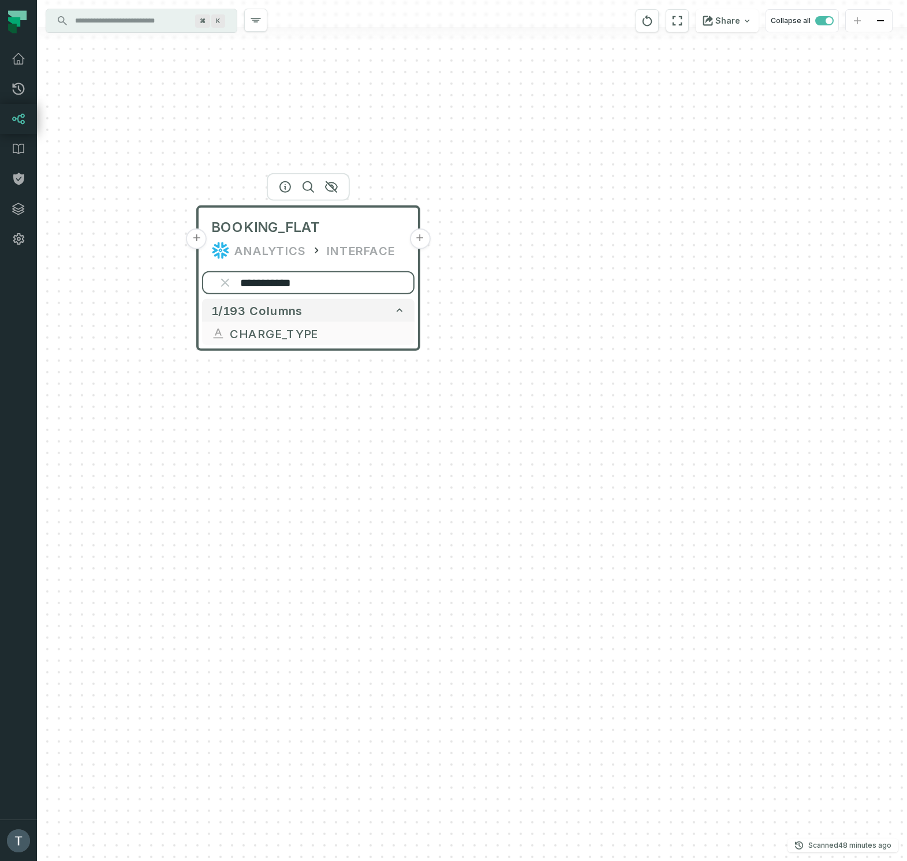
click at [308, 278] on input "**********" at bounding box center [308, 282] width 212 height 23
paste input "search"
type input "*********"
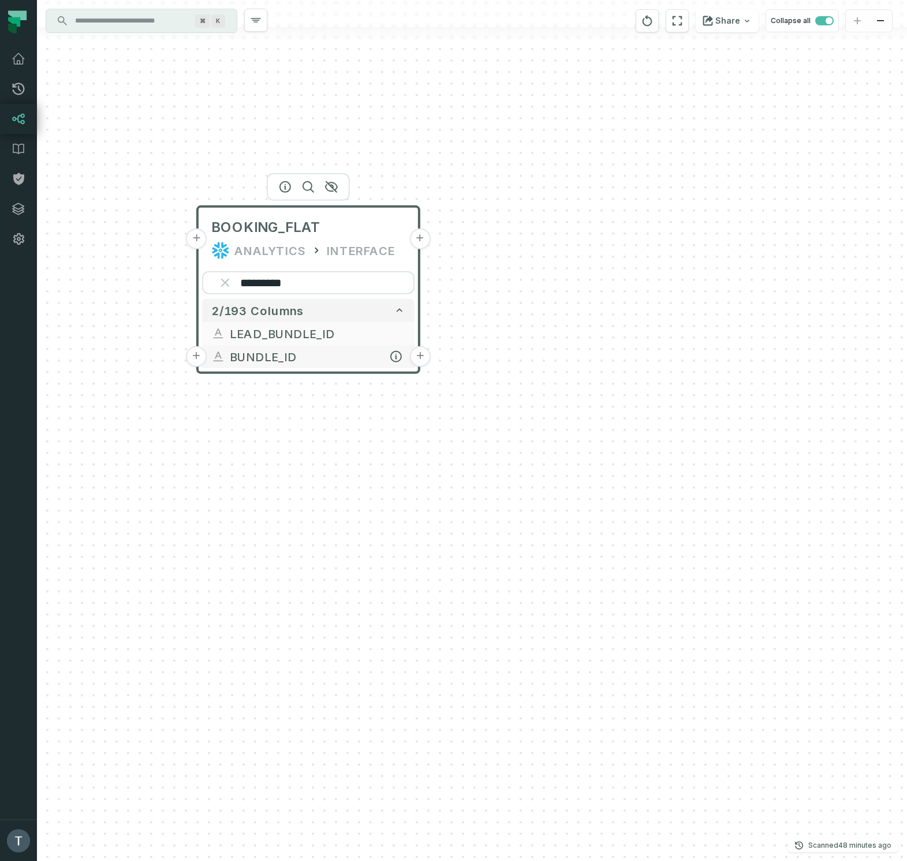
click at [420, 358] on button "+" at bounding box center [420, 356] width 21 height 21
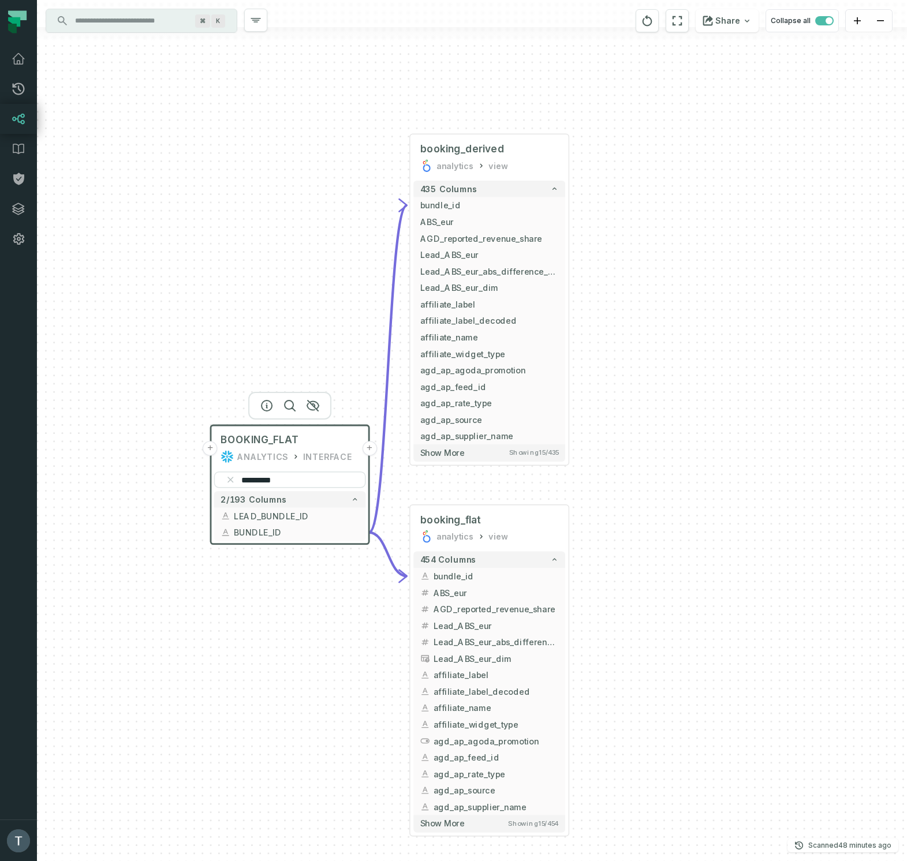
drag, startPoint x: 214, startPoint y: 448, endPoint x: 304, endPoint y: 218, distance: 246.5
click at [304, 218] on div "+ booking_derived analytics view + 435 columns - bundle_id + ABS_eur + AGD_repo…" at bounding box center [472, 430] width 870 height 861
